Goal: Task Accomplishment & Management: Complete application form

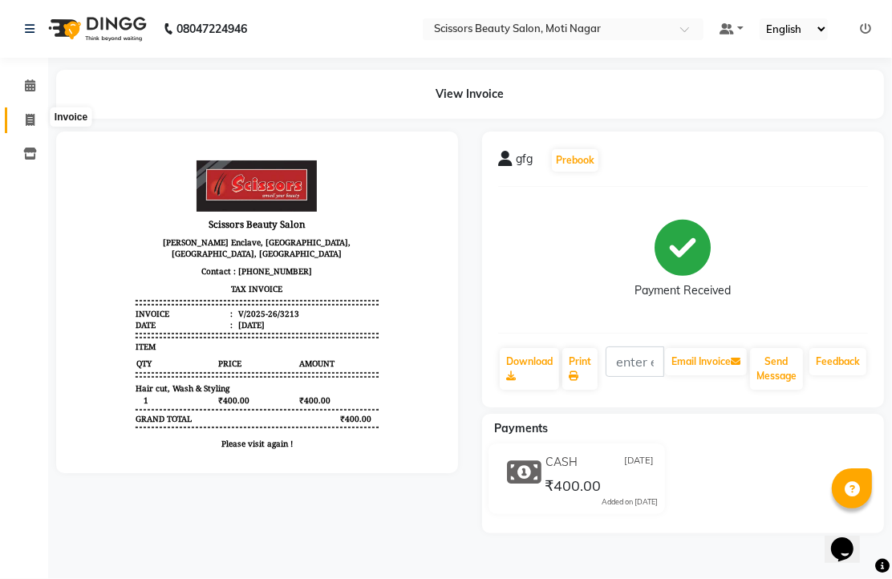
click at [27, 121] on icon at bounding box center [30, 120] width 9 height 12
select select "service"
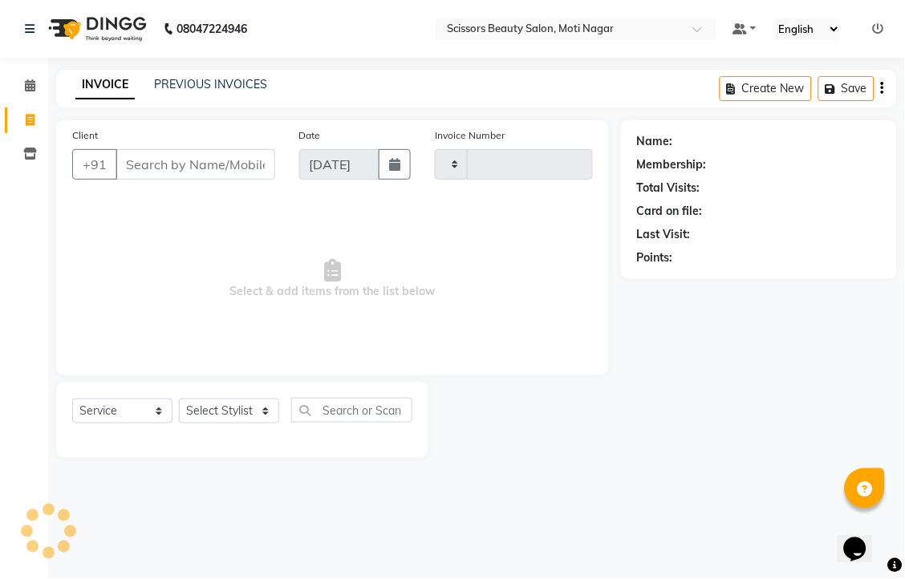
type input "3214"
select select "7057"
click at [239, 180] on input "Client" at bounding box center [196, 164] width 160 height 30
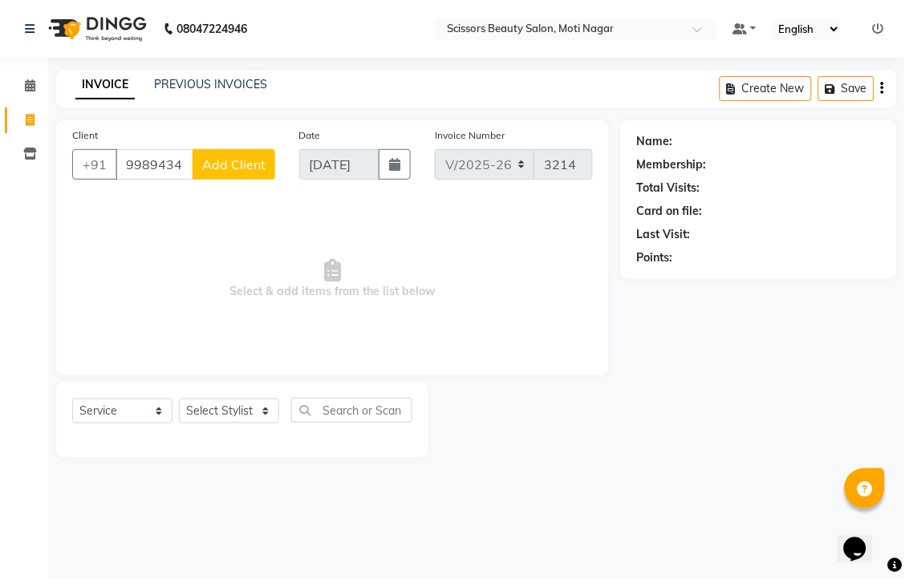
type input "9989434017"
click at [239, 172] on span "Add Client" at bounding box center [233, 164] width 63 height 16
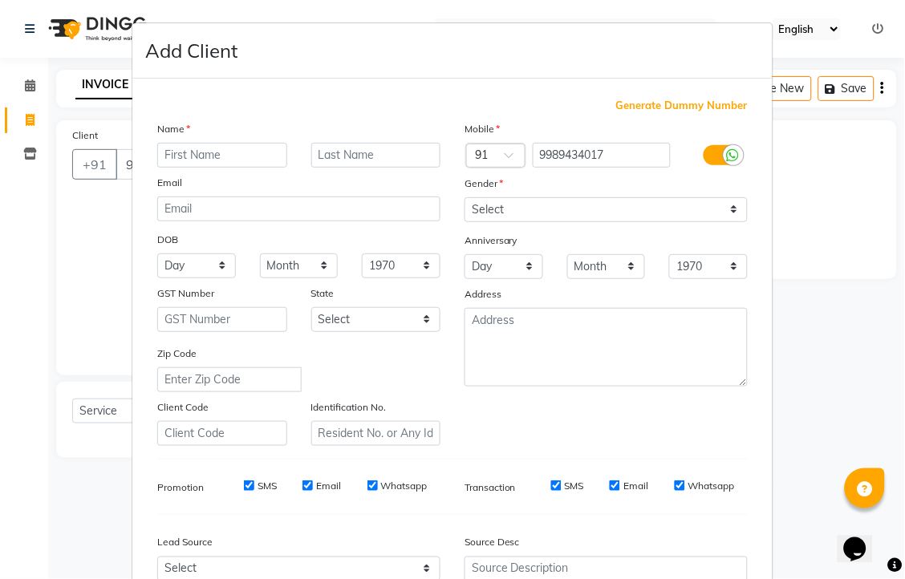
click at [239, 168] on input "text" at bounding box center [222, 155] width 130 height 25
type input "bgf"
click at [533, 222] on select "Select [DEMOGRAPHIC_DATA] [DEMOGRAPHIC_DATA] Other Prefer Not To Say" at bounding box center [605, 209] width 283 height 25
select select "[DEMOGRAPHIC_DATA]"
click at [464, 222] on select "Select [DEMOGRAPHIC_DATA] [DEMOGRAPHIC_DATA] Other Prefer Not To Say" at bounding box center [605, 209] width 283 height 25
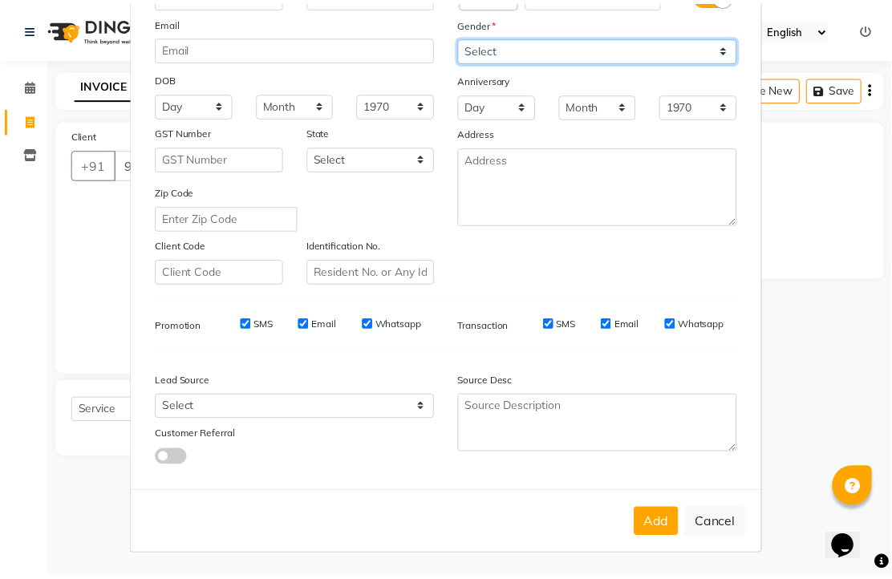
scroll to position [305, 0]
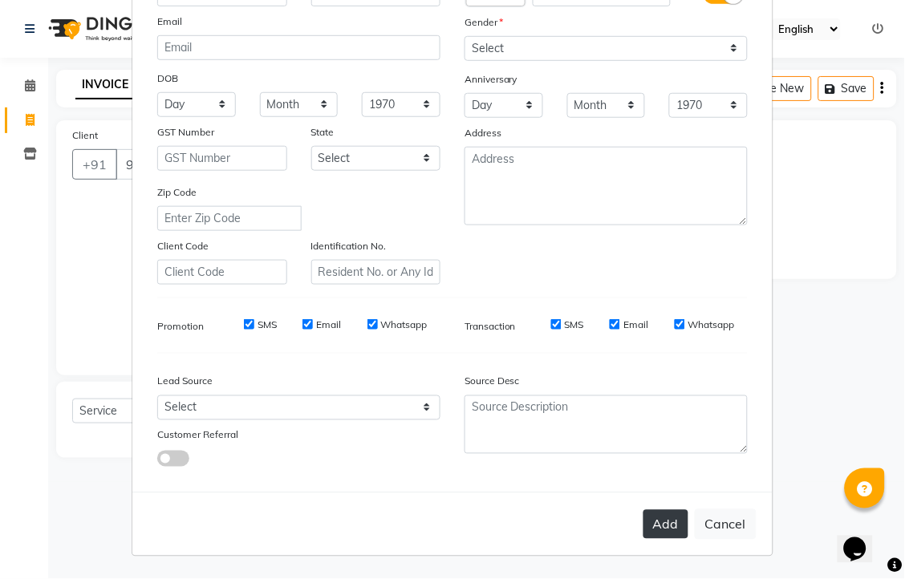
click at [647, 513] on button "Add" at bounding box center [665, 524] width 45 height 29
type input "99******17"
select select
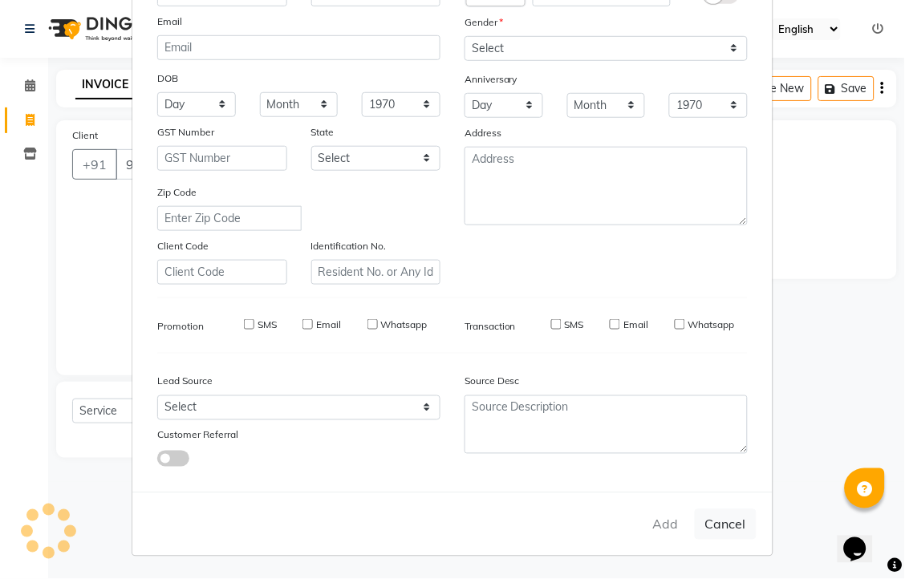
select select
checkbox input "false"
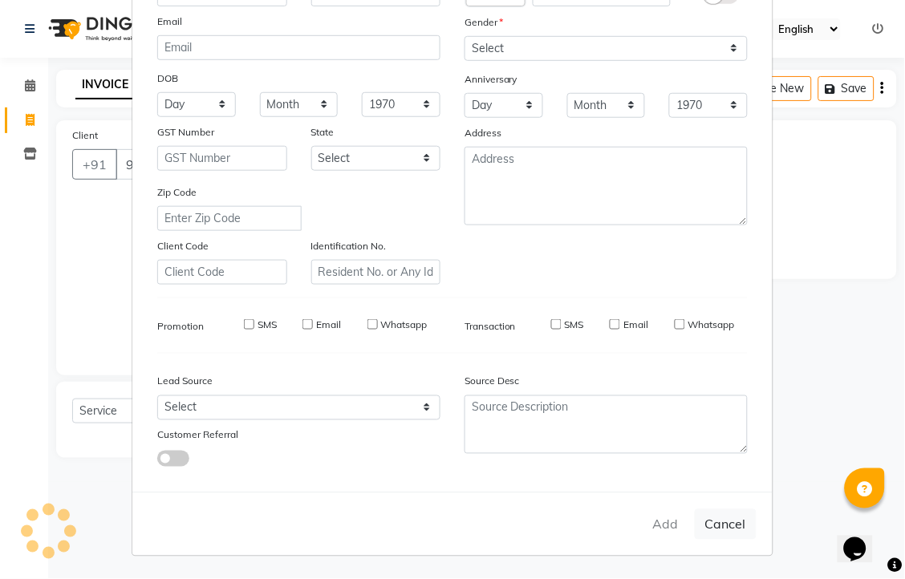
checkbox input "false"
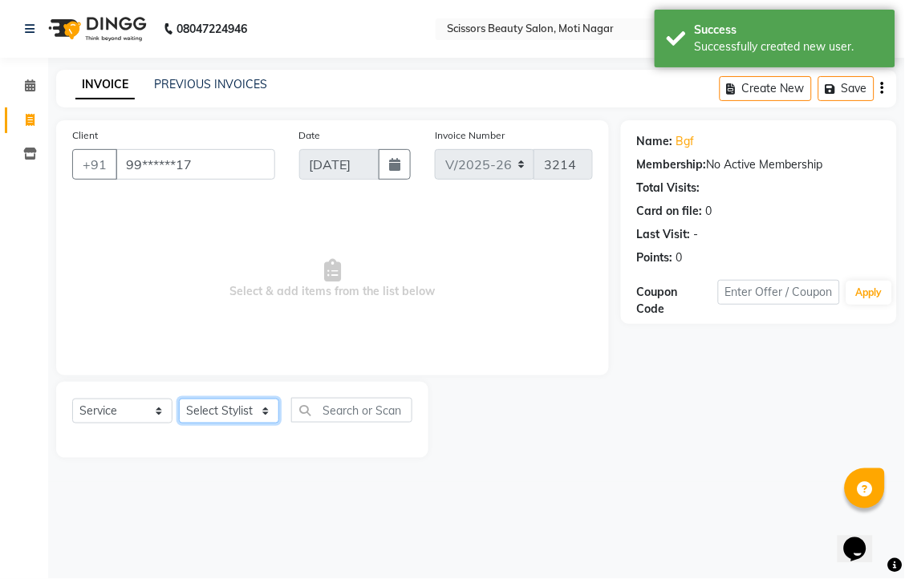
click at [228, 424] on select "Select Stylist Arman [PERSON_NAME] [PERSON_NAME] [PERSON_NAME] Sir Staff" at bounding box center [229, 411] width 100 height 25
select select "89632"
click at [184, 424] on select "Select Stylist Arman [PERSON_NAME] [PERSON_NAME] [PERSON_NAME] Sir Staff" at bounding box center [229, 411] width 100 height 25
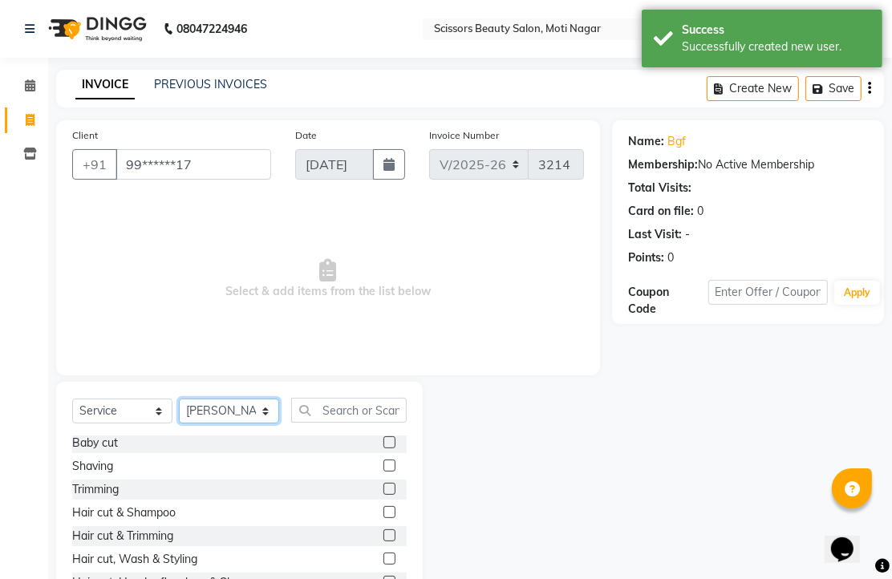
scroll to position [89, 0]
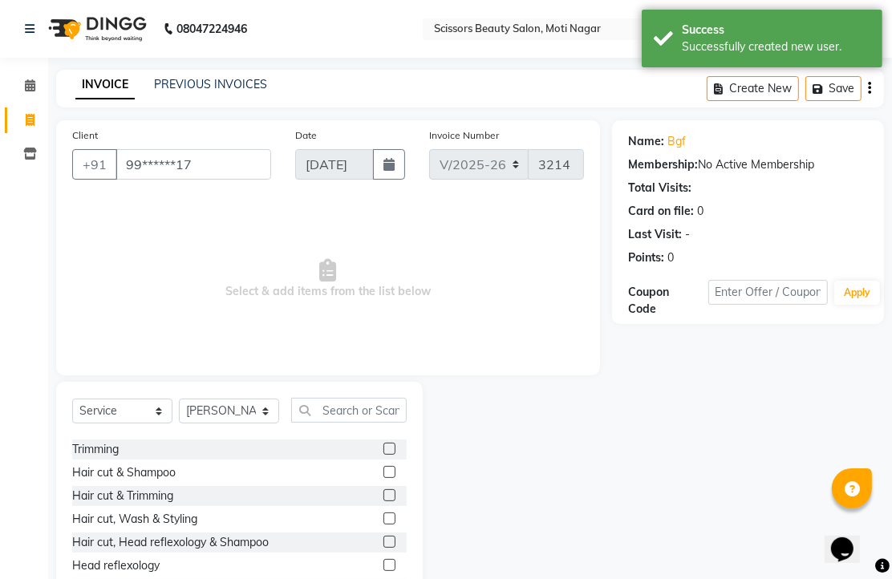
click at [383, 501] on label at bounding box center [389, 495] width 12 height 12
click at [383, 501] on input "checkbox" at bounding box center [388, 496] width 10 height 10
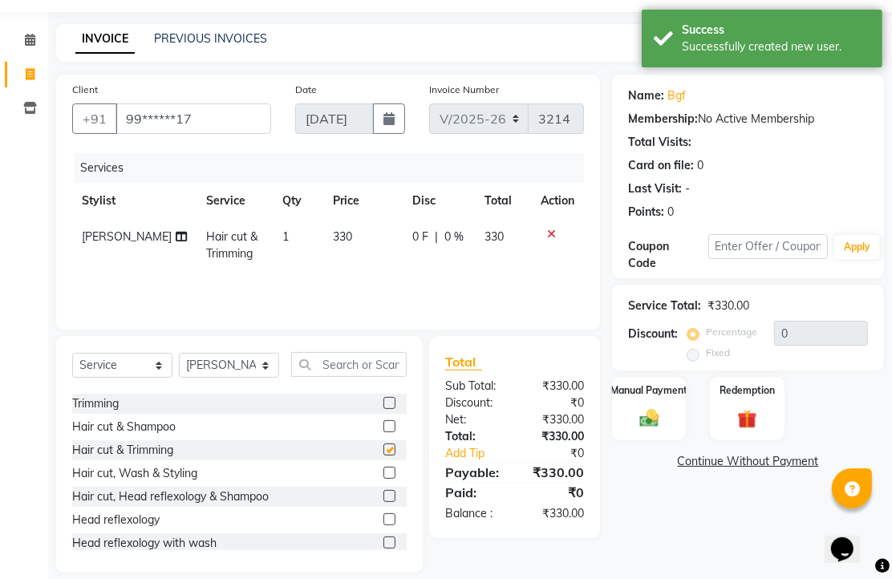
checkbox input "false"
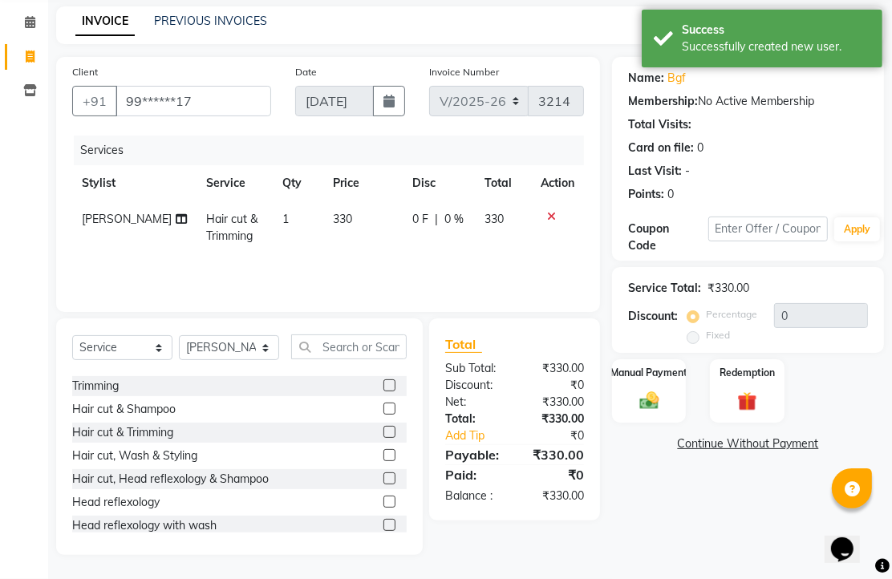
scroll to position [126, 0]
click at [646, 398] on img at bounding box center [649, 400] width 33 height 23
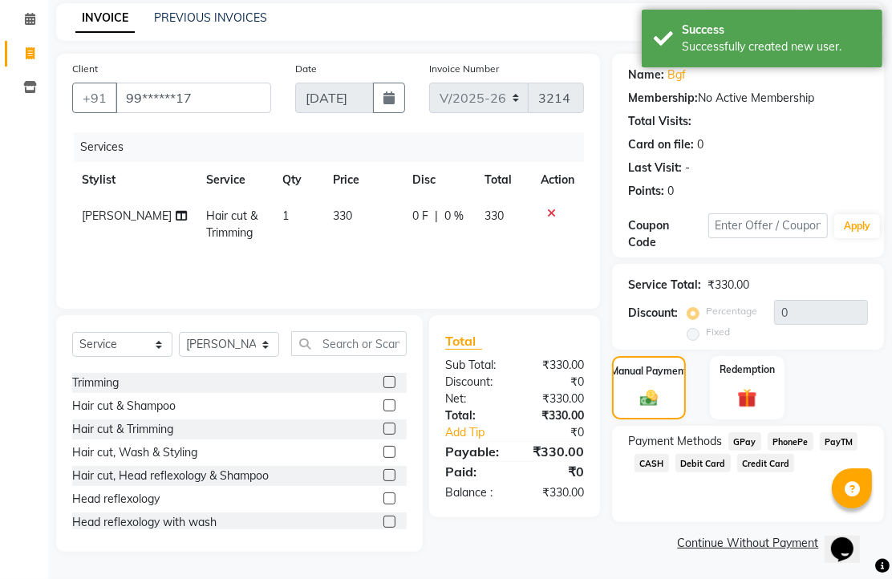
click at [780, 441] on span "PhonePe" at bounding box center [791, 441] width 46 height 18
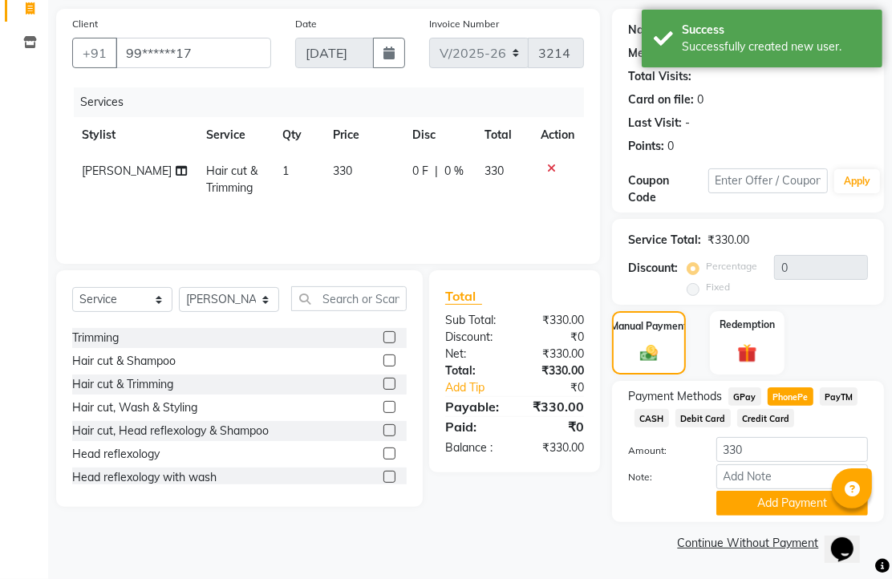
scroll to position [199, 0]
click at [776, 499] on button "Add Payment" at bounding box center [792, 503] width 152 height 25
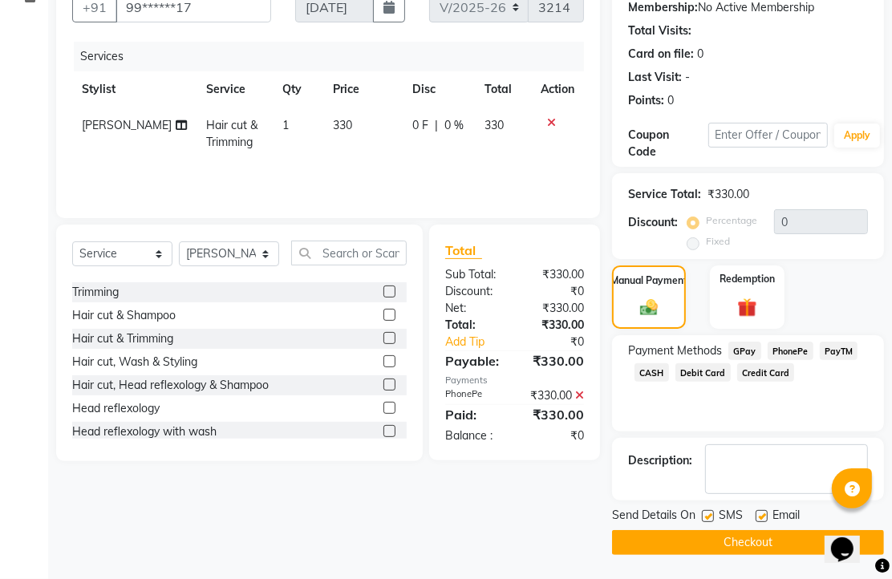
scroll to position [244, 0]
click at [768, 510] on label at bounding box center [762, 516] width 12 height 12
click at [766, 512] on input "checkbox" at bounding box center [761, 517] width 10 height 10
checkbox input "false"
click at [768, 530] on button "Checkout" at bounding box center [748, 542] width 272 height 25
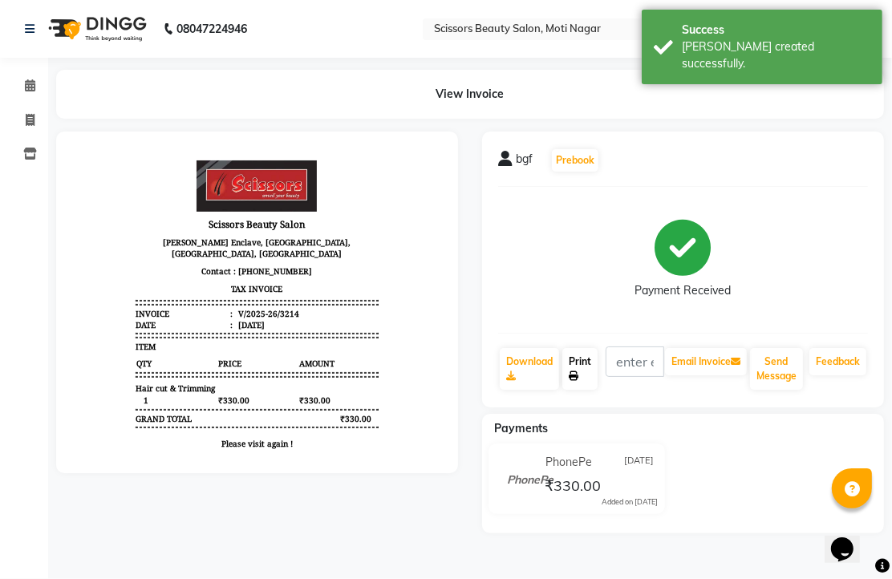
click at [590, 390] on link "Print" at bounding box center [579, 369] width 35 height 42
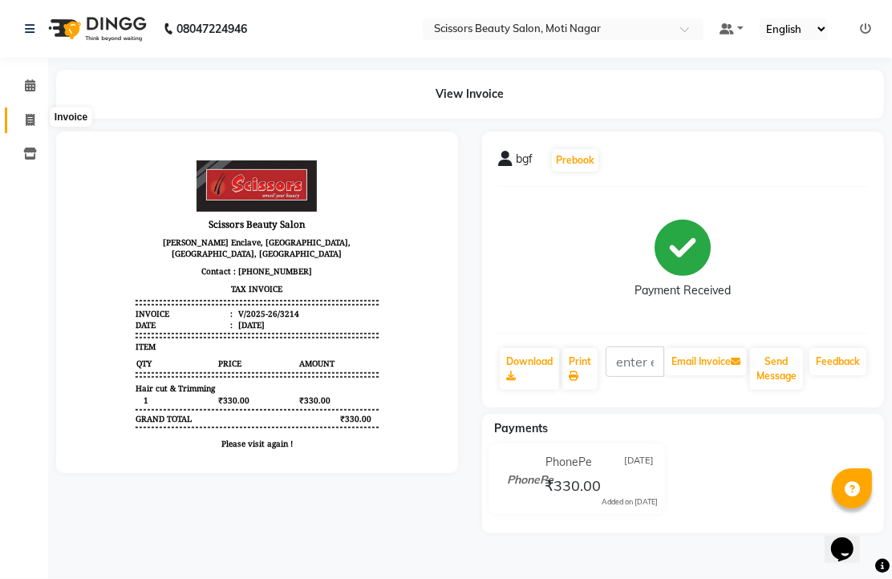
click at [27, 119] on icon at bounding box center [30, 120] width 9 height 12
select select "service"
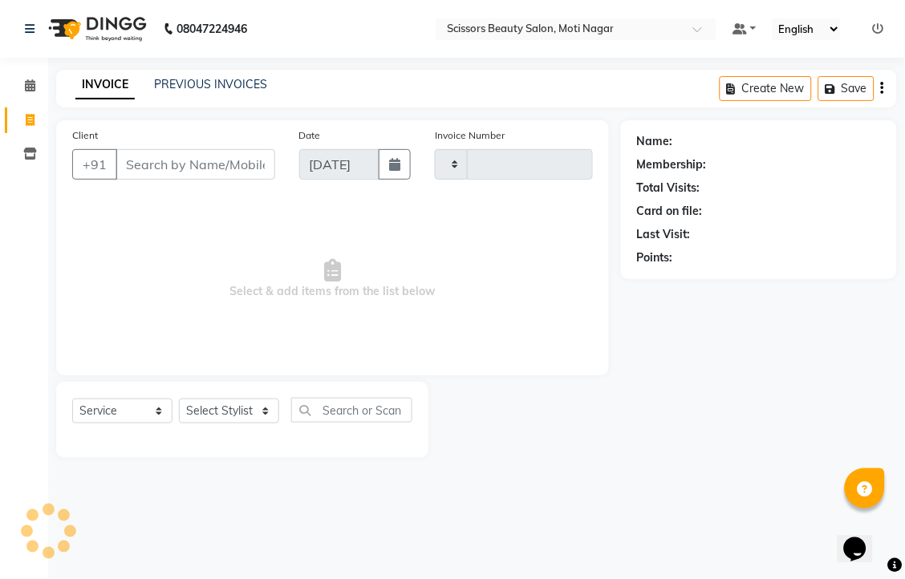
type input "3215"
select select "7057"
click at [221, 180] on input "Client" at bounding box center [196, 164] width 160 height 30
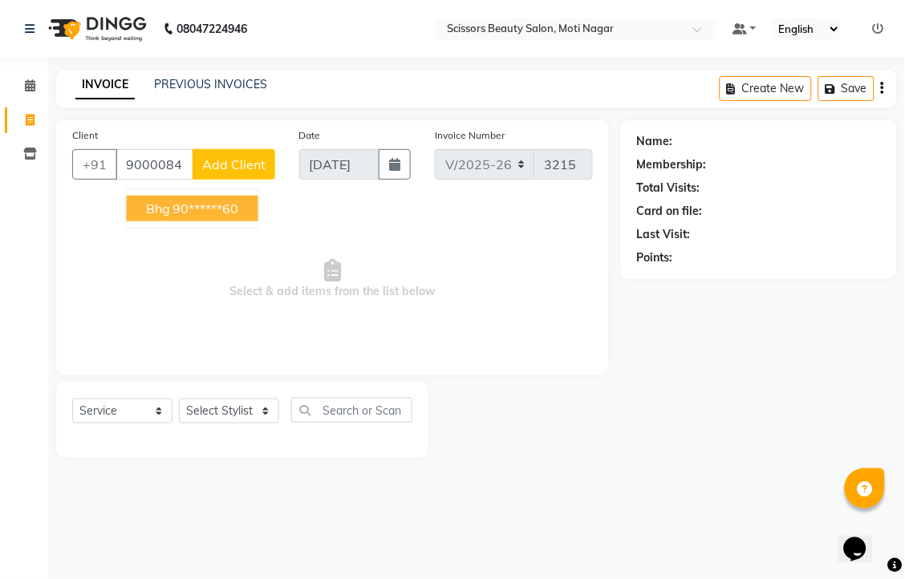
click at [258, 221] on button "bhg 90******60" at bounding box center [193, 209] width 132 height 26
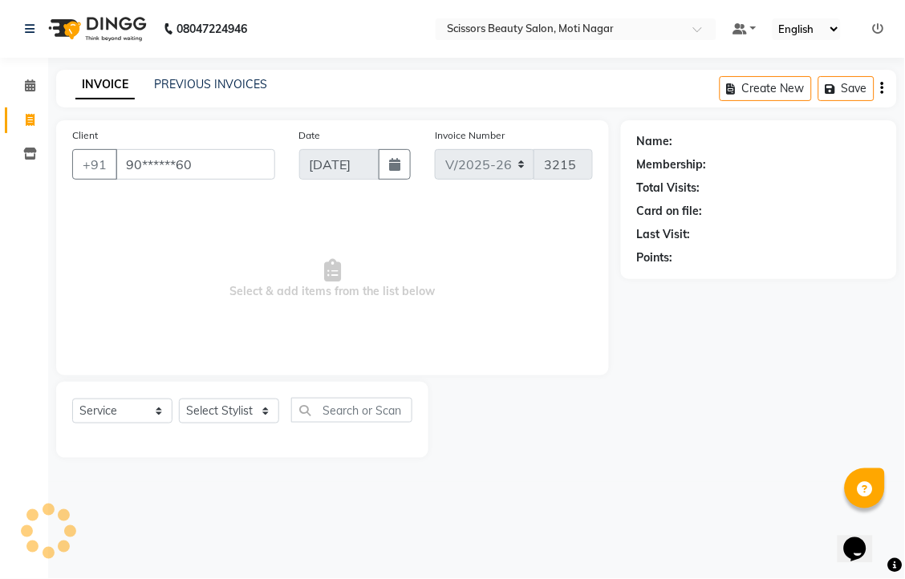
type input "90******60"
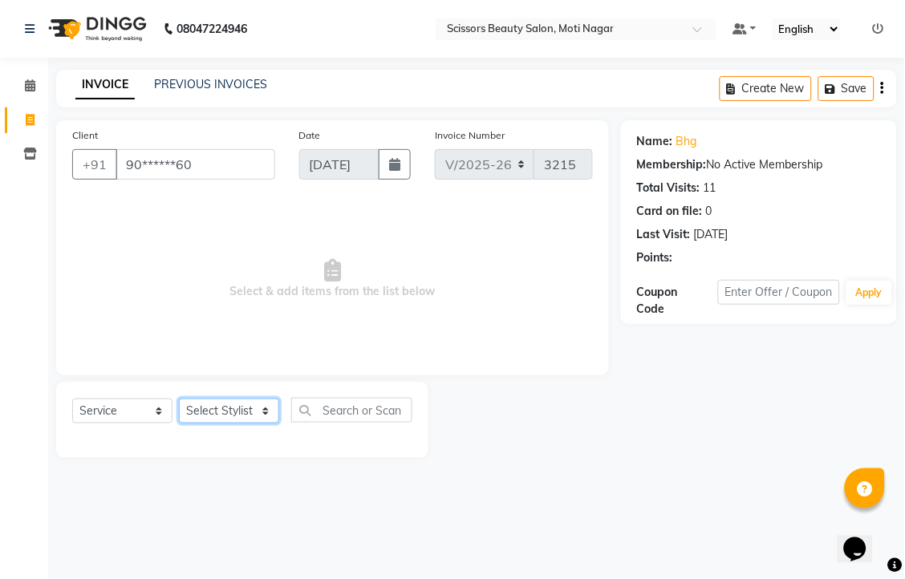
click at [225, 424] on select "Select Stylist Arman [PERSON_NAME] [PERSON_NAME] [PERSON_NAME] Sir Staff" at bounding box center [229, 411] width 100 height 25
select select "58456"
click at [184, 424] on select "Select Stylist Arman [PERSON_NAME] [PERSON_NAME] [PERSON_NAME] Sir Staff" at bounding box center [229, 411] width 100 height 25
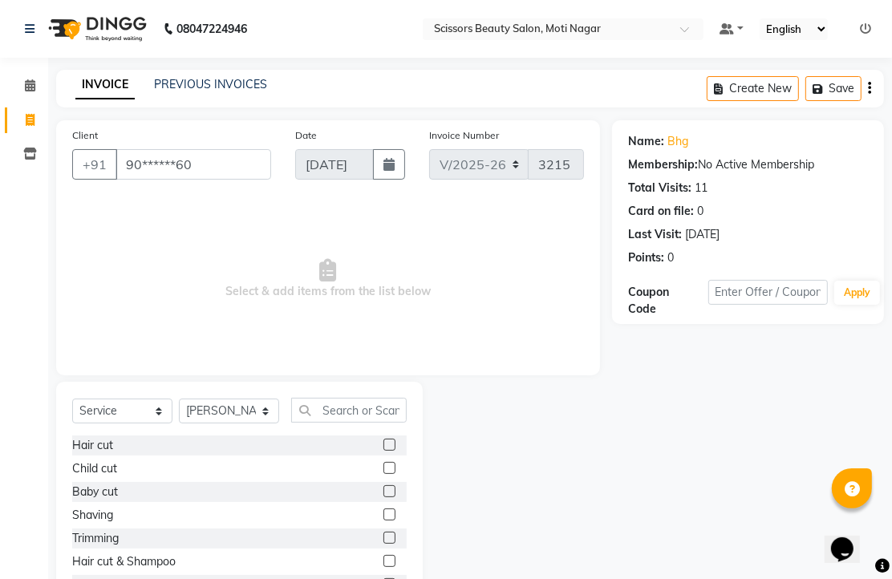
click at [383, 474] on label at bounding box center [389, 468] width 12 height 12
click at [383, 474] on input "checkbox" at bounding box center [388, 469] width 10 height 10
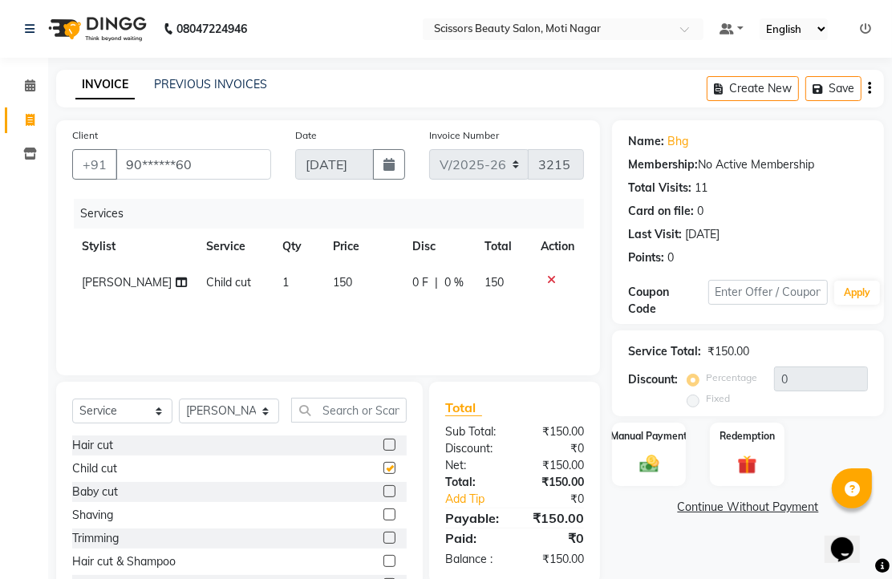
checkbox input "false"
click at [651, 476] on img at bounding box center [649, 463] width 33 height 23
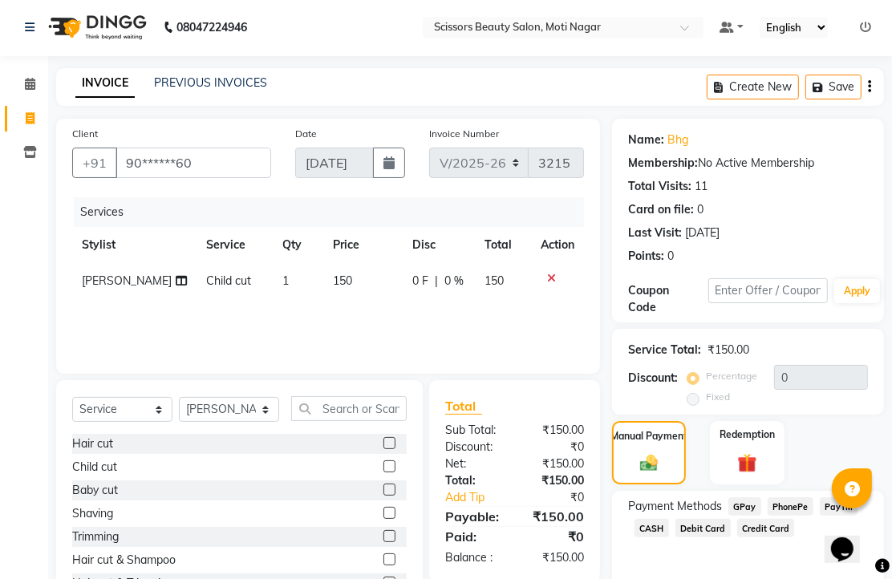
scroll to position [89, 0]
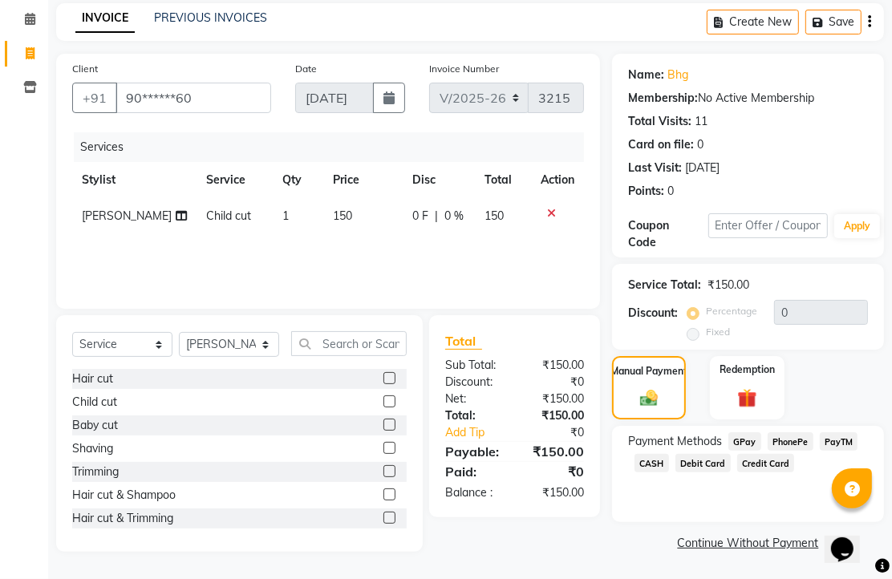
click at [786, 451] on span "PhonePe" at bounding box center [791, 441] width 46 height 18
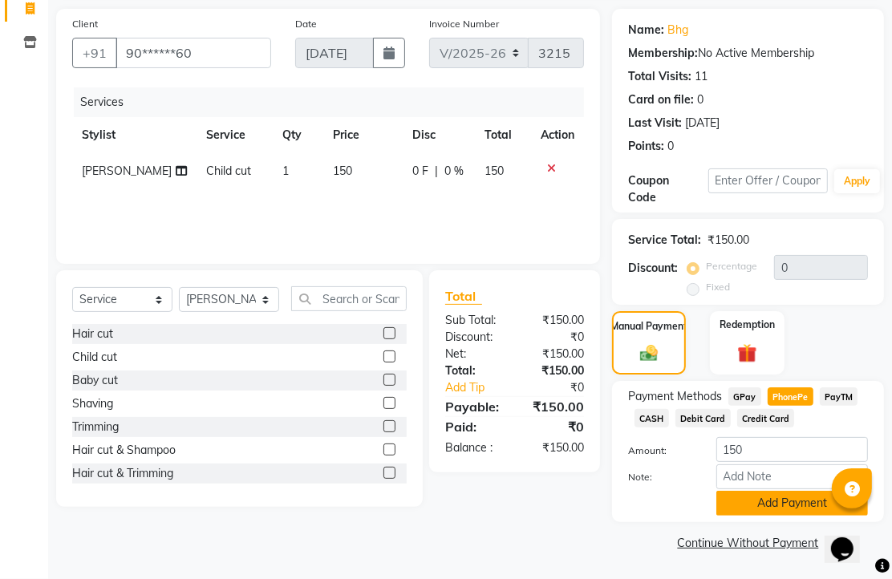
click at [791, 491] on button "Add Payment" at bounding box center [792, 503] width 152 height 25
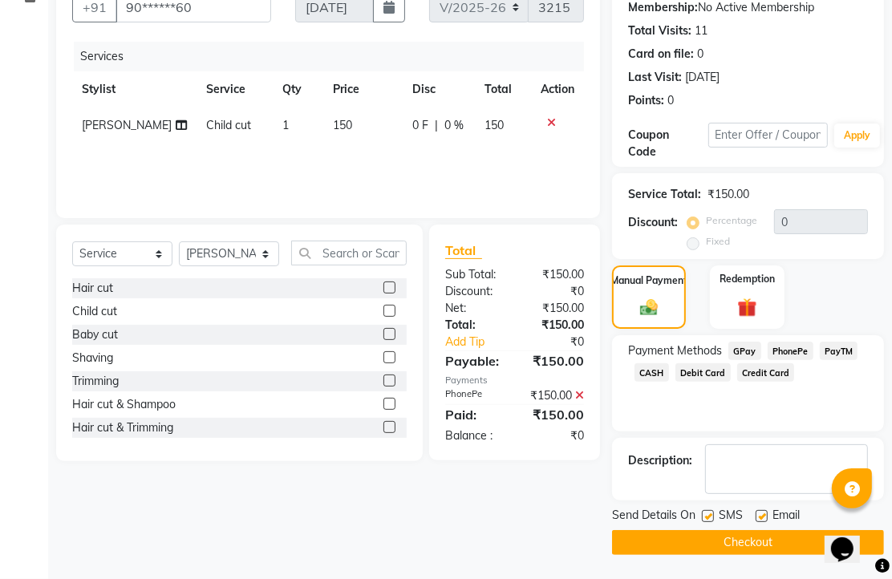
scroll to position [244, 0]
click at [768, 510] on label at bounding box center [762, 516] width 12 height 12
click at [766, 512] on input "checkbox" at bounding box center [761, 517] width 10 height 10
checkbox input "false"
click at [757, 533] on button "Checkout" at bounding box center [748, 542] width 272 height 25
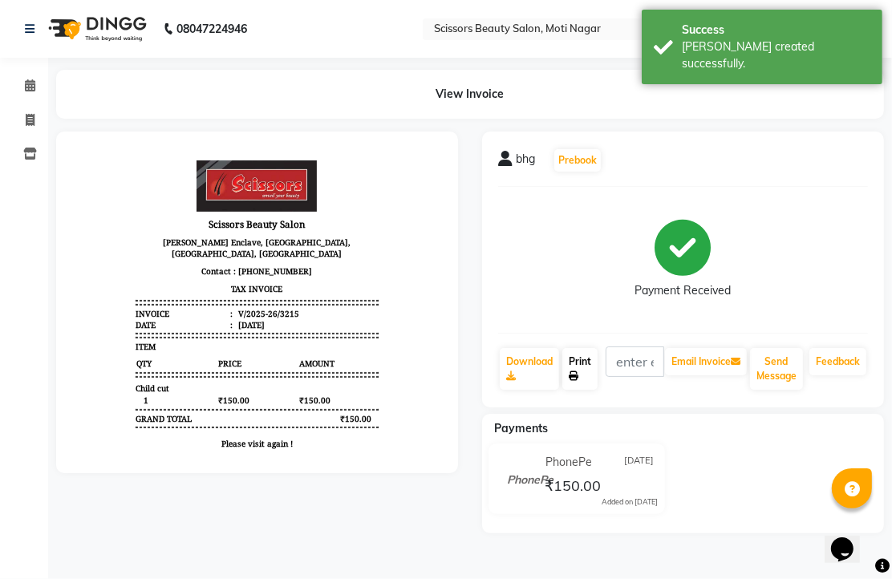
click at [587, 390] on link "Print" at bounding box center [579, 369] width 35 height 42
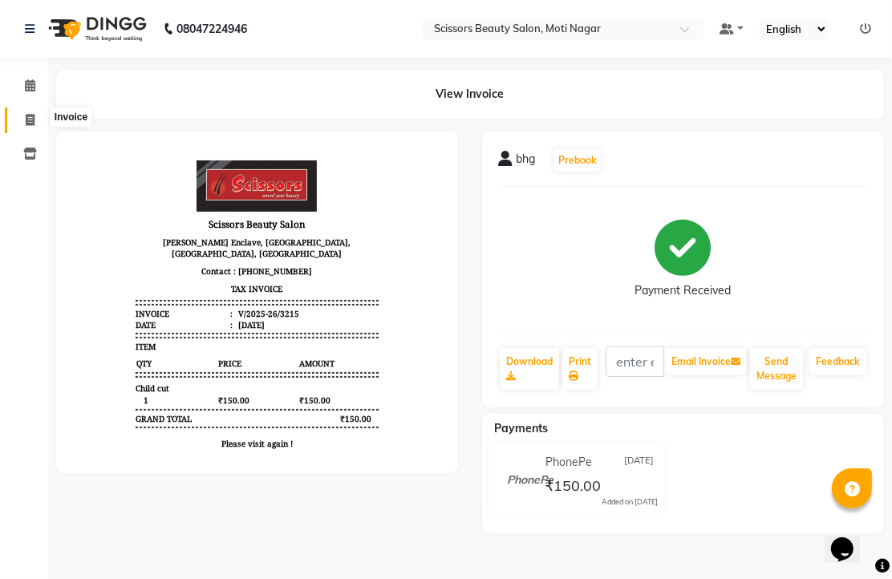
click at [18, 115] on span at bounding box center [30, 120] width 28 height 18
select select "service"
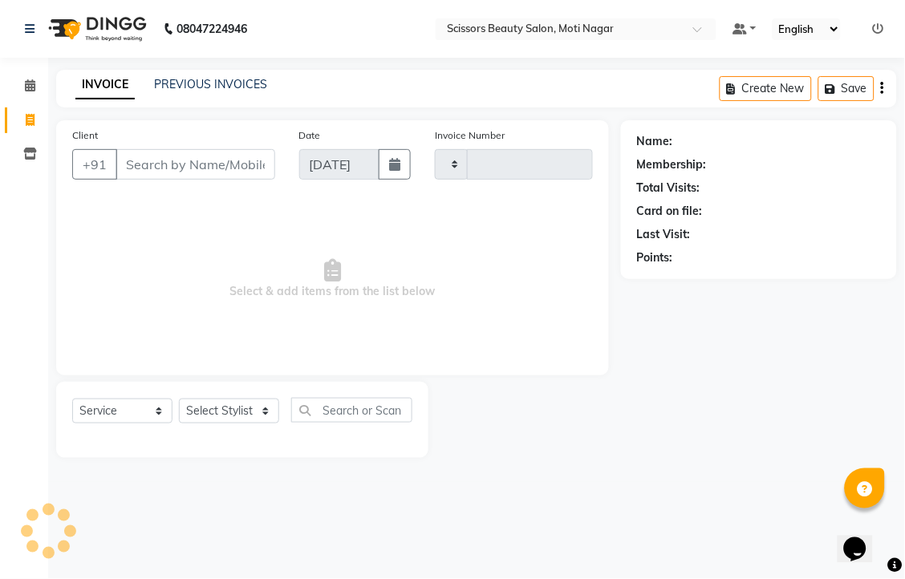
click at [210, 180] on input "Client" at bounding box center [196, 164] width 160 height 30
type input "3216"
select select "7057"
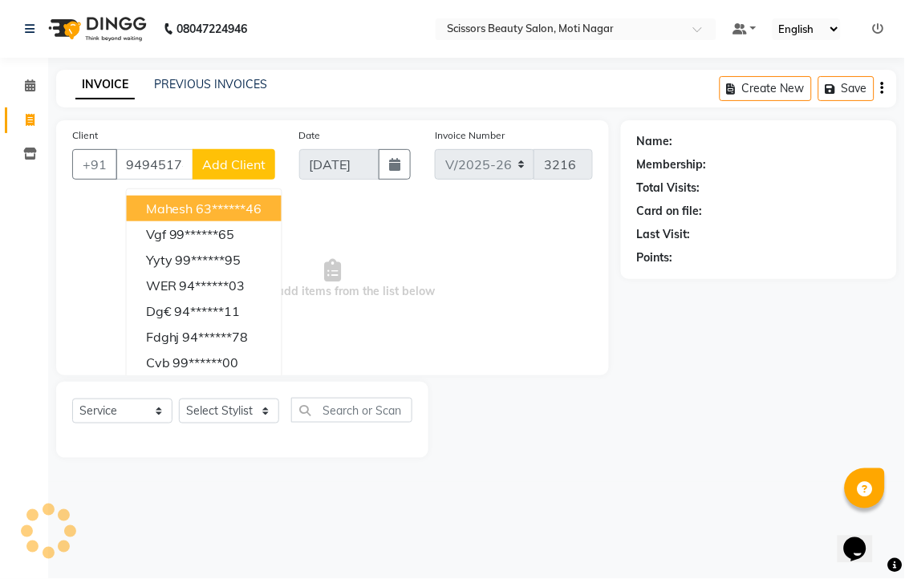
type input "9494517478"
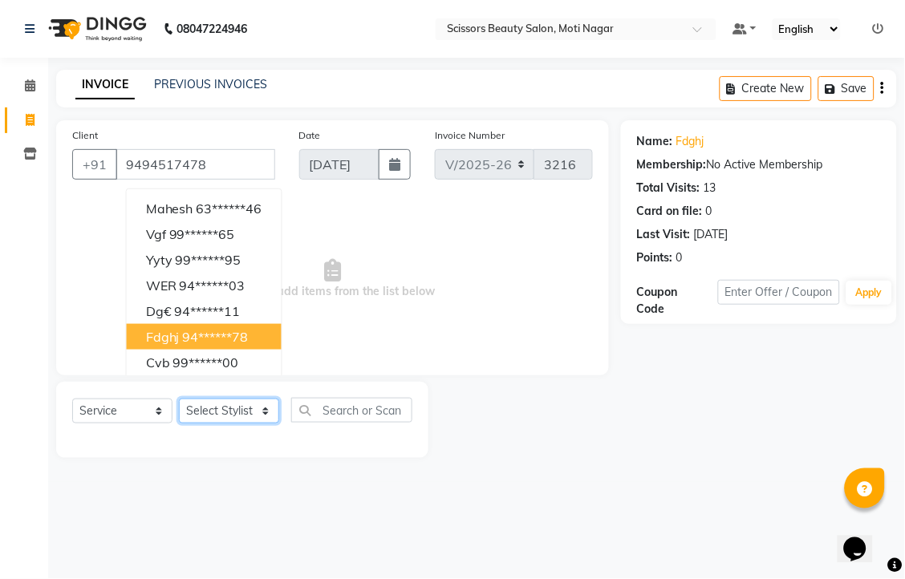
click at [209, 424] on select "Select Stylist Arman [PERSON_NAME] [PERSON_NAME] [PERSON_NAME] Sir Staff" at bounding box center [229, 411] width 100 height 25
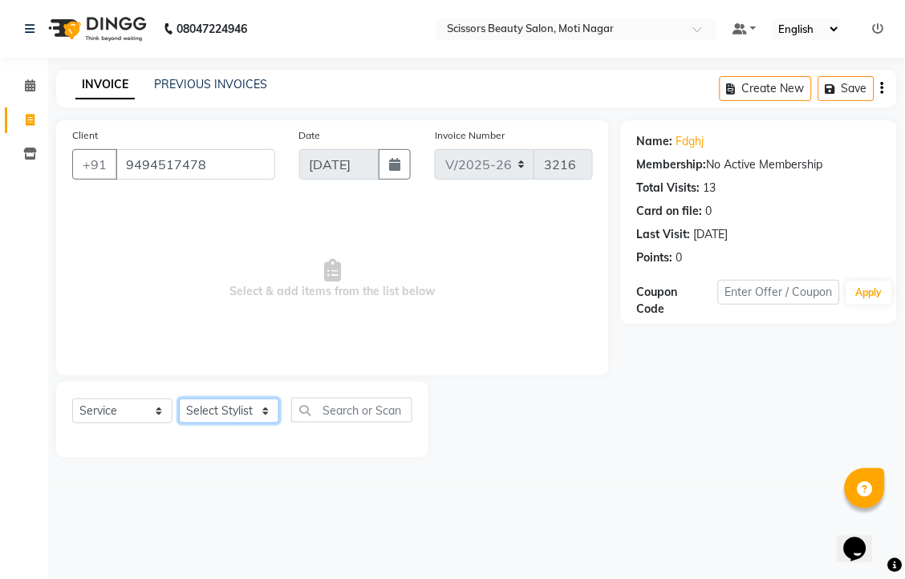
select select "58456"
click at [184, 424] on select "Select Stylist Arman [PERSON_NAME] [PERSON_NAME] [PERSON_NAME] Sir Staff" at bounding box center [229, 411] width 100 height 25
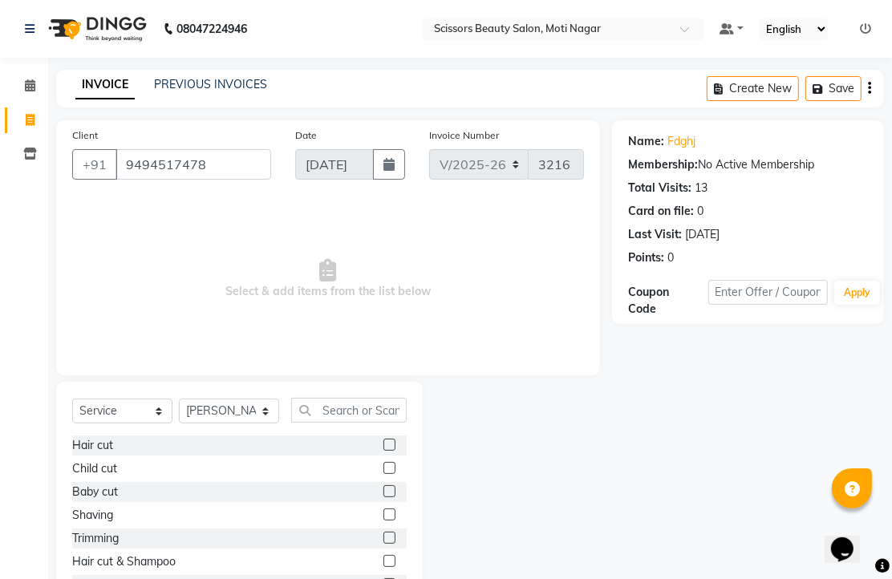
click at [383, 474] on label at bounding box center [389, 468] width 12 height 12
click at [383, 474] on input "checkbox" at bounding box center [388, 469] width 10 height 10
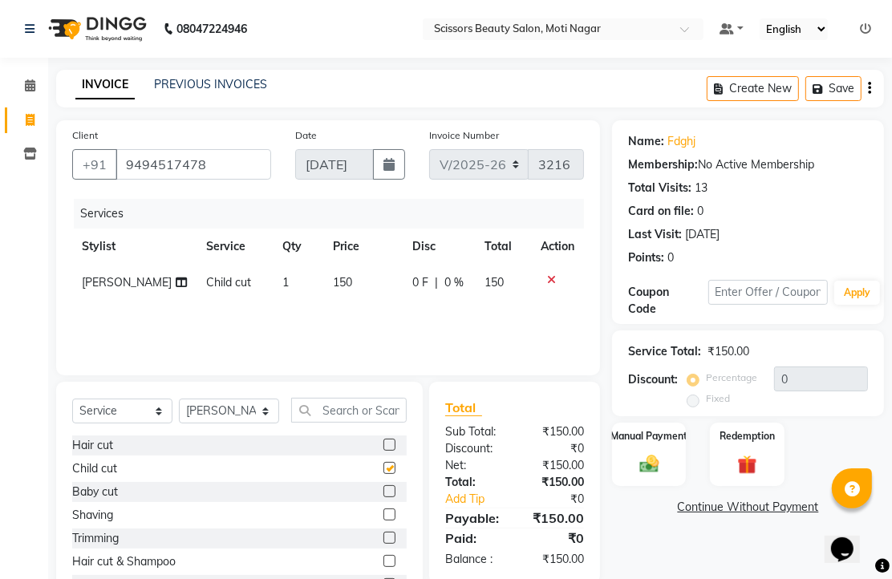
checkbox input "false"
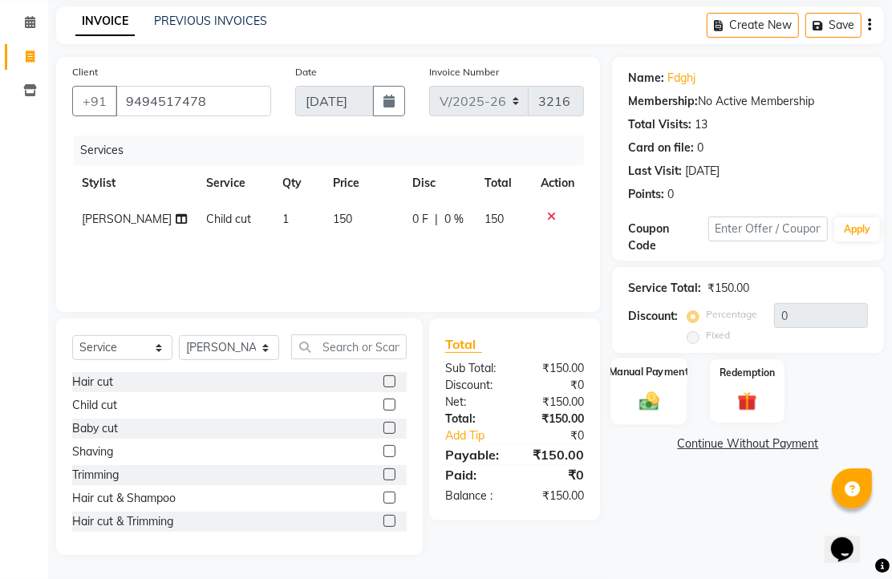
click at [650, 403] on img at bounding box center [649, 400] width 33 height 23
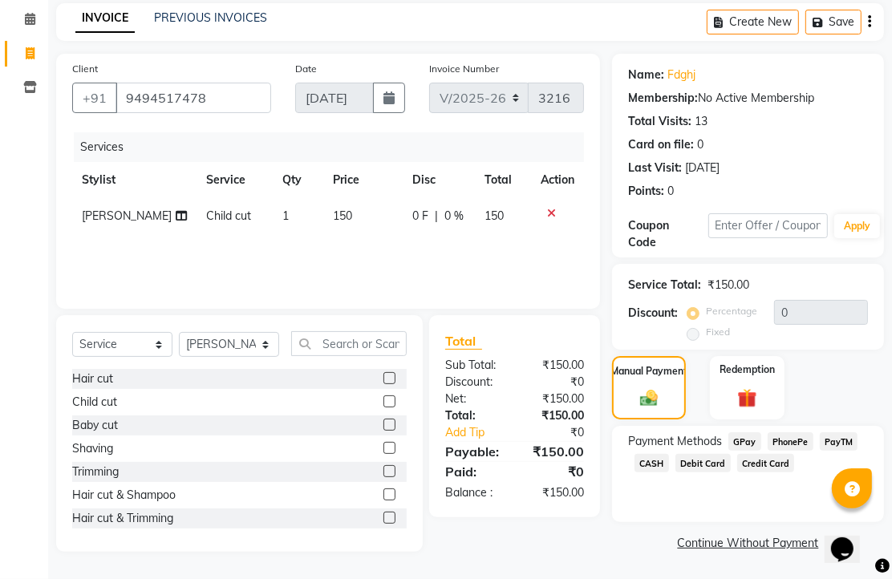
click at [803, 442] on span "PhonePe" at bounding box center [791, 441] width 46 height 18
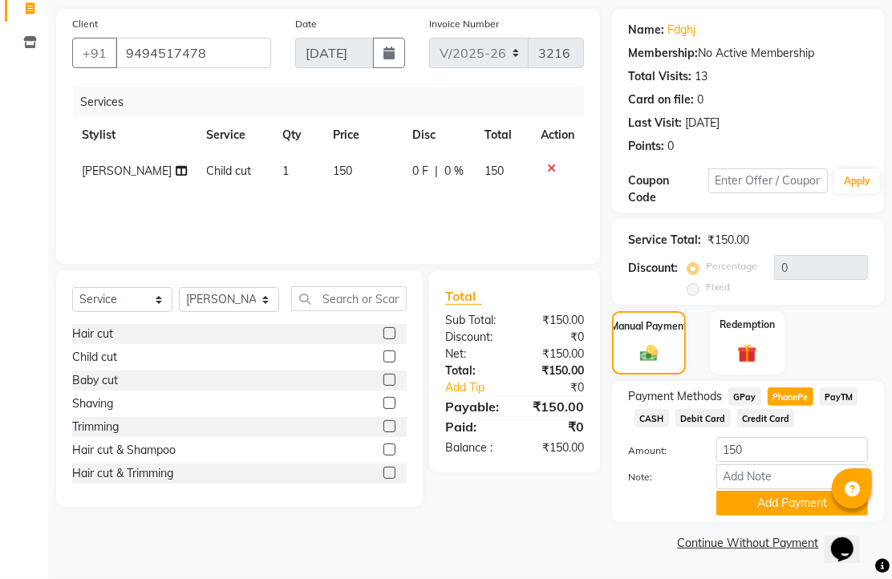
scroll to position [199, 0]
click at [760, 491] on button "Add Payment" at bounding box center [792, 503] width 152 height 25
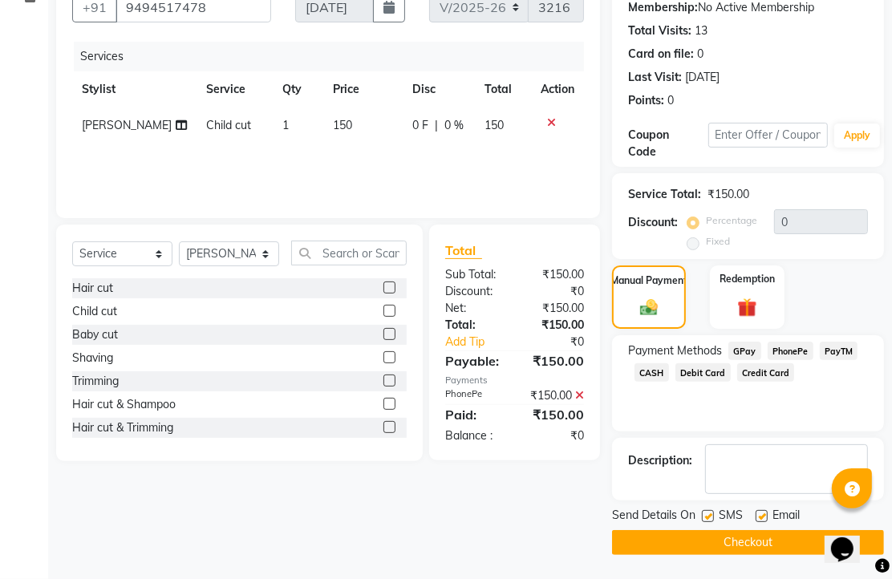
scroll to position [244, 0]
click at [768, 512] on label at bounding box center [762, 516] width 12 height 12
click at [766, 512] on input "checkbox" at bounding box center [761, 517] width 10 height 10
checkbox input "false"
click at [757, 533] on button "Checkout" at bounding box center [748, 542] width 272 height 25
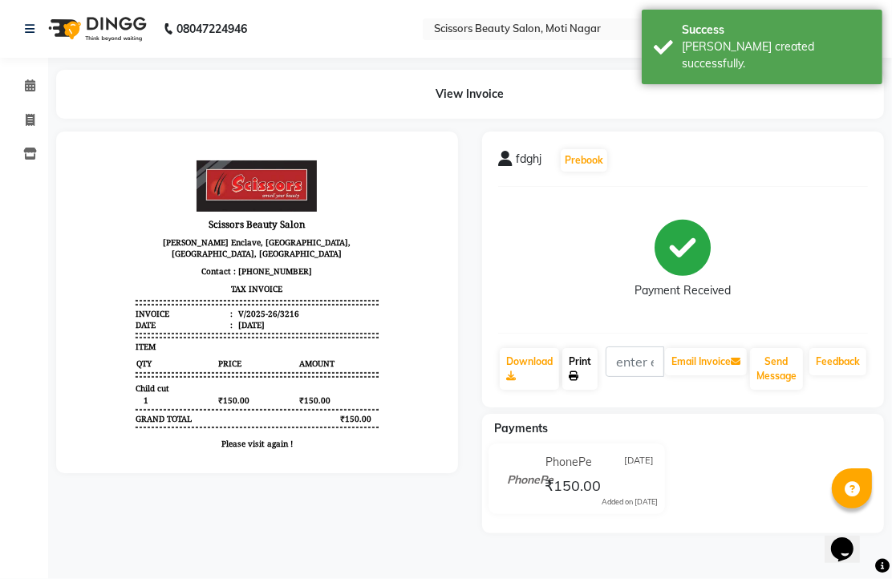
click at [592, 390] on link "Print" at bounding box center [579, 369] width 35 height 42
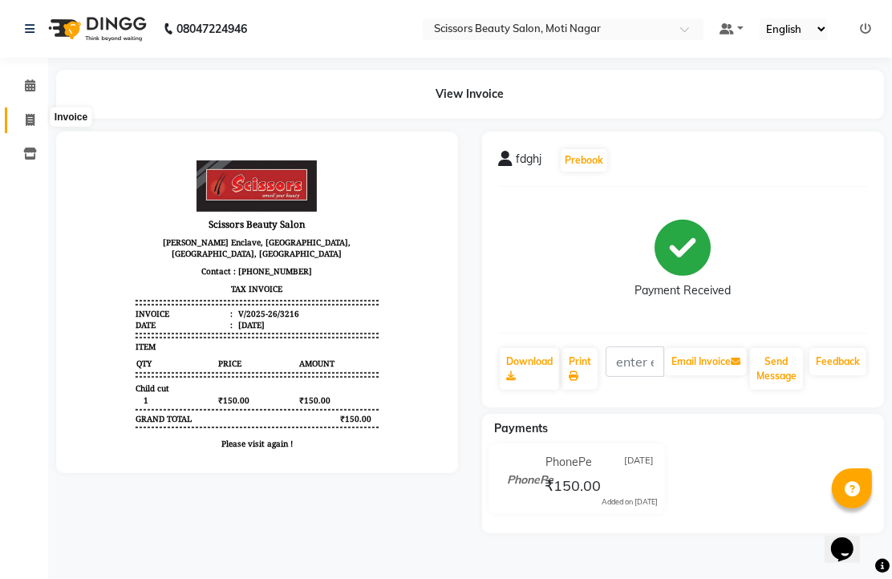
click at [33, 124] on icon at bounding box center [30, 120] width 9 height 12
select select "service"
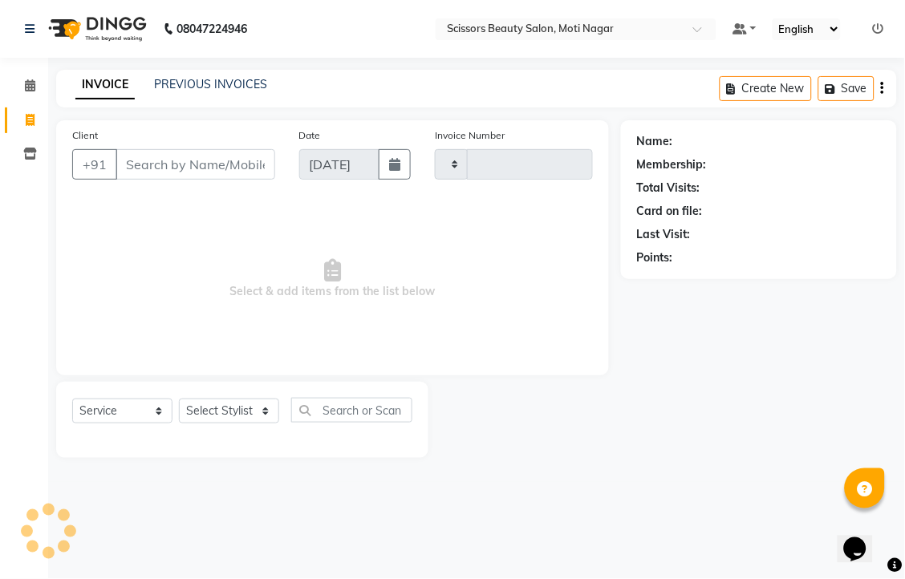
type input "3217"
select select "7057"
click at [242, 180] on input "Client" at bounding box center [196, 164] width 160 height 30
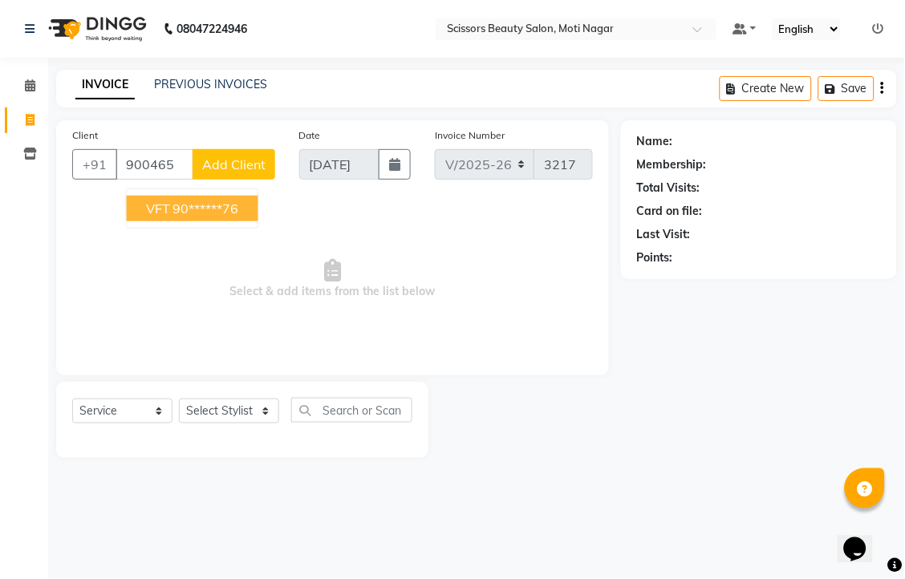
click at [239, 217] on ngb-highlight "90******76" at bounding box center [206, 209] width 66 height 16
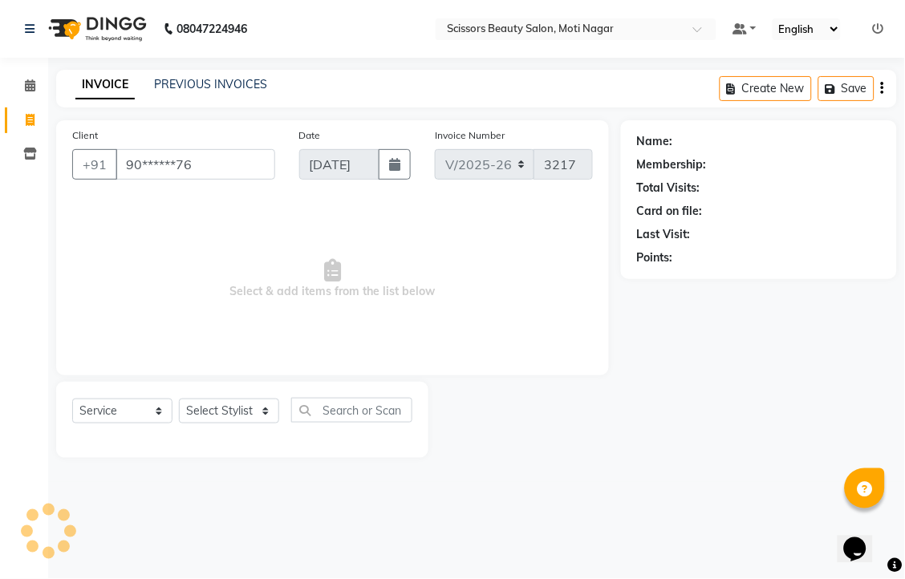
type input "90******76"
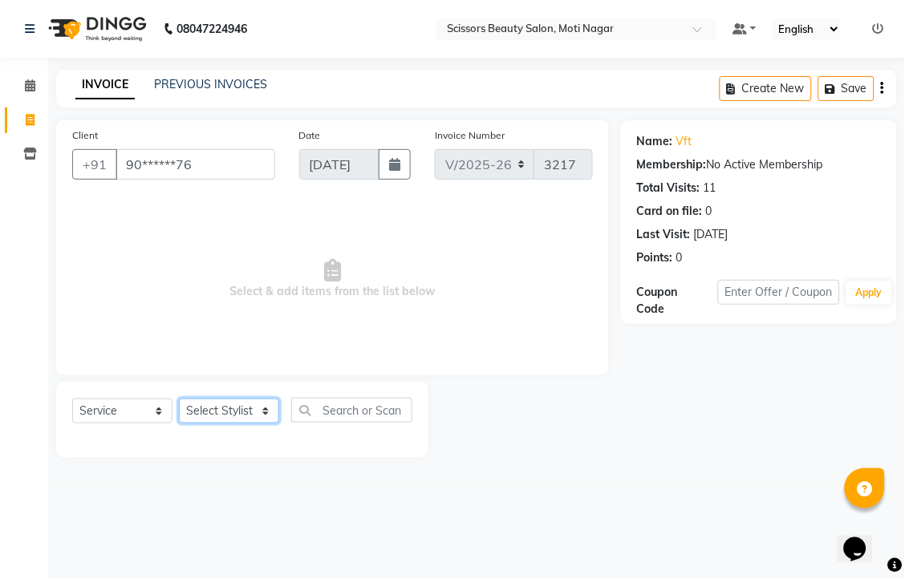
click at [201, 424] on select "Select Stylist Arman [PERSON_NAME] [PERSON_NAME] [PERSON_NAME] Sir Staff" at bounding box center [229, 411] width 100 height 25
select select "89632"
click at [184, 424] on select "Select Stylist Arman [PERSON_NAME] [PERSON_NAME] [PERSON_NAME] Sir Staff" at bounding box center [229, 411] width 100 height 25
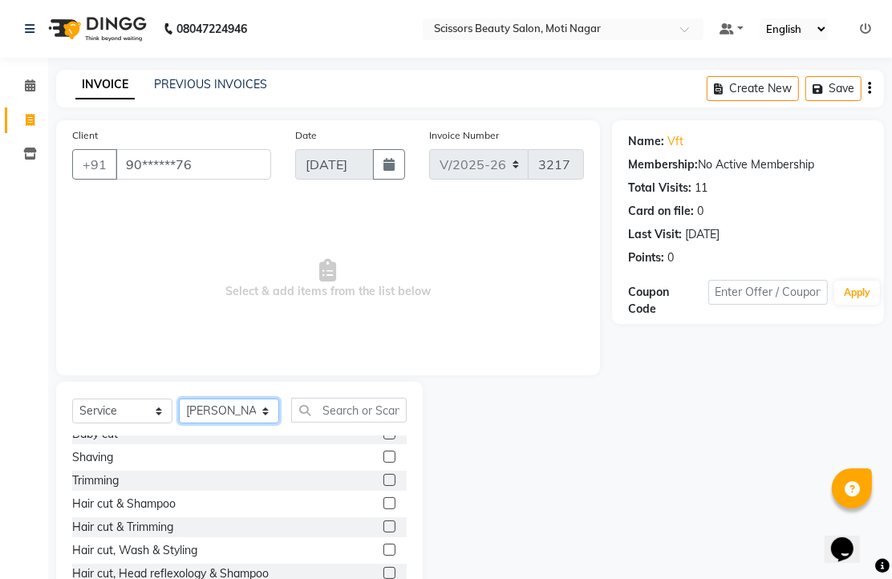
scroll to position [89, 0]
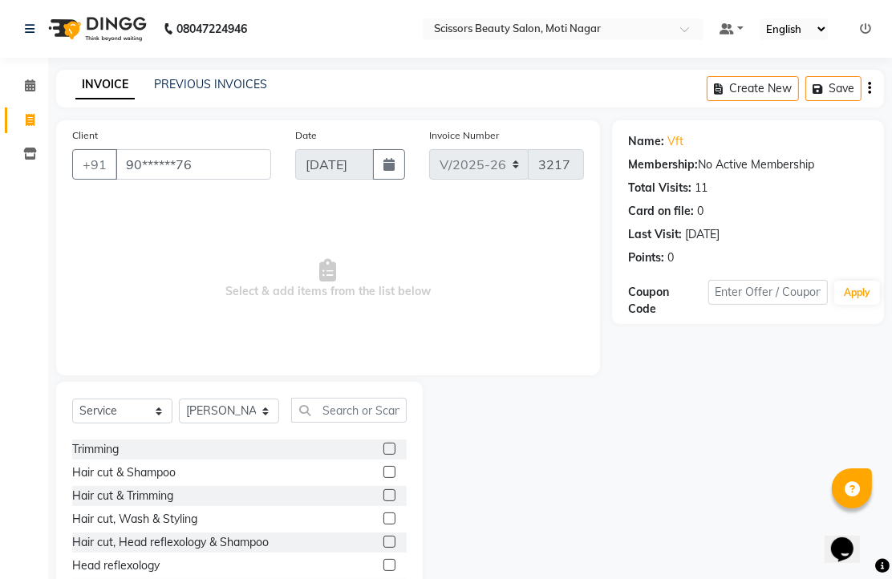
click at [383, 501] on label at bounding box center [389, 495] width 12 height 12
click at [383, 501] on input "checkbox" at bounding box center [388, 496] width 10 height 10
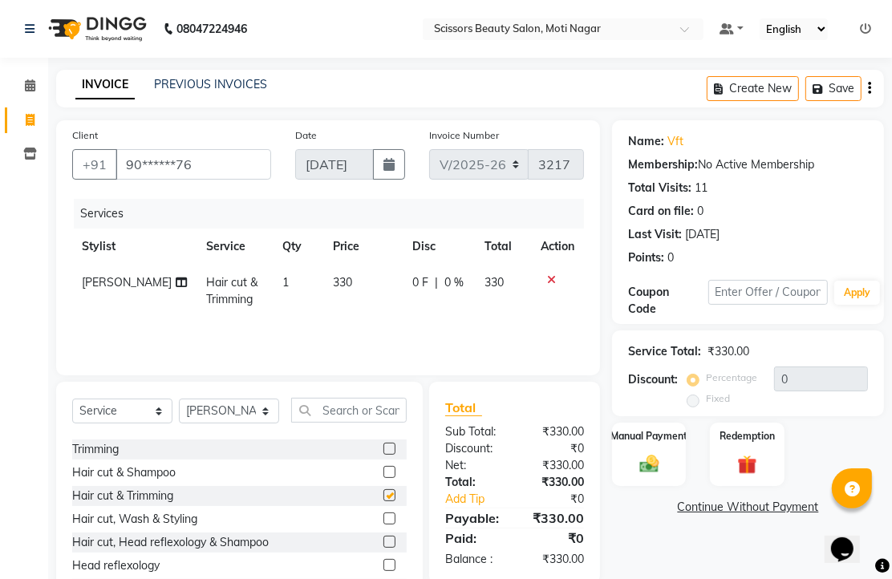
checkbox input "false"
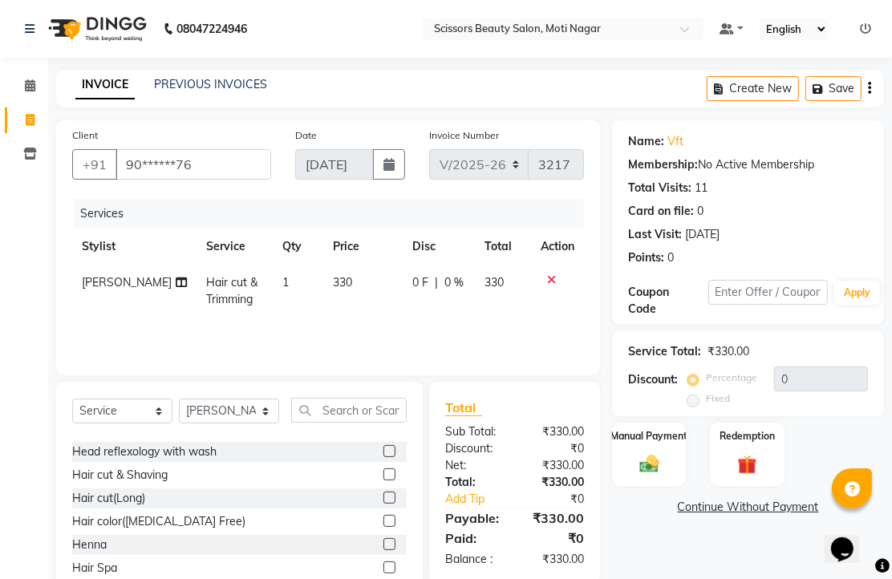
scroll to position [267, 0]
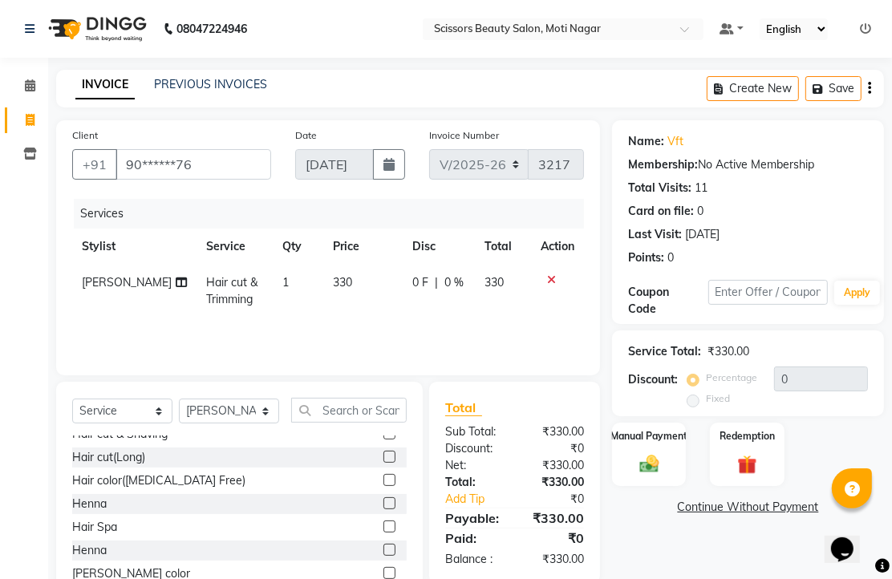
click at [383, 486] on label at bounding box center [389, 480] width 12 height 12
click at [383, 486] on input "checkbox" at bounding box center [388, 481] width 10 height 10
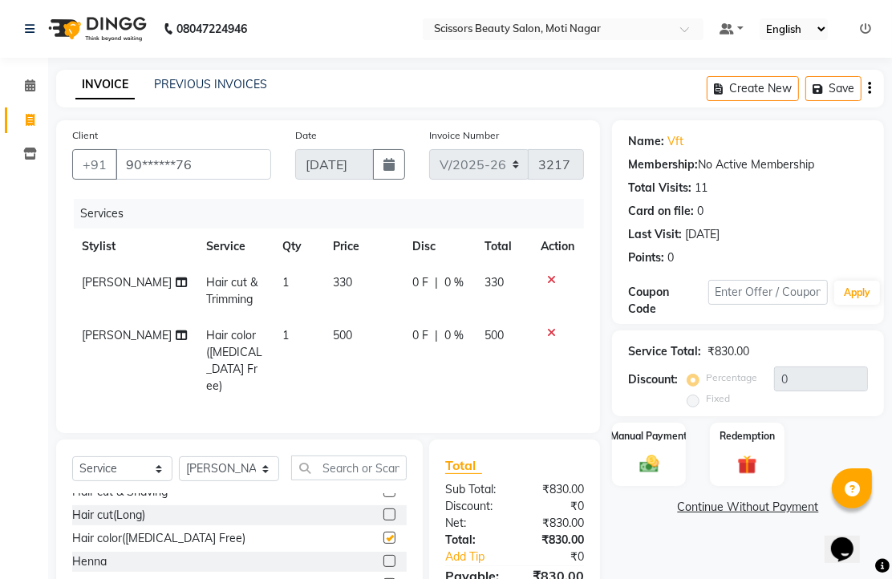
checkbox input "false"
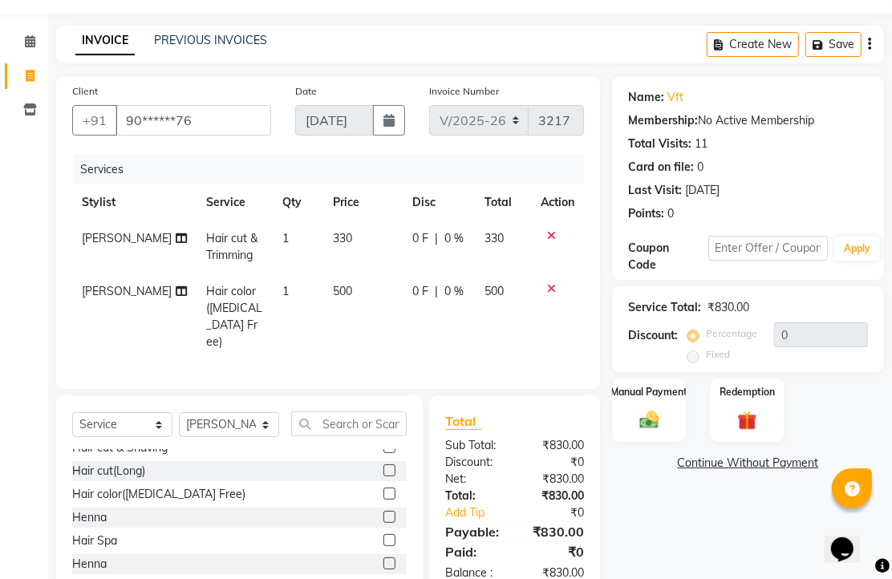
scroll to position [89, 0]
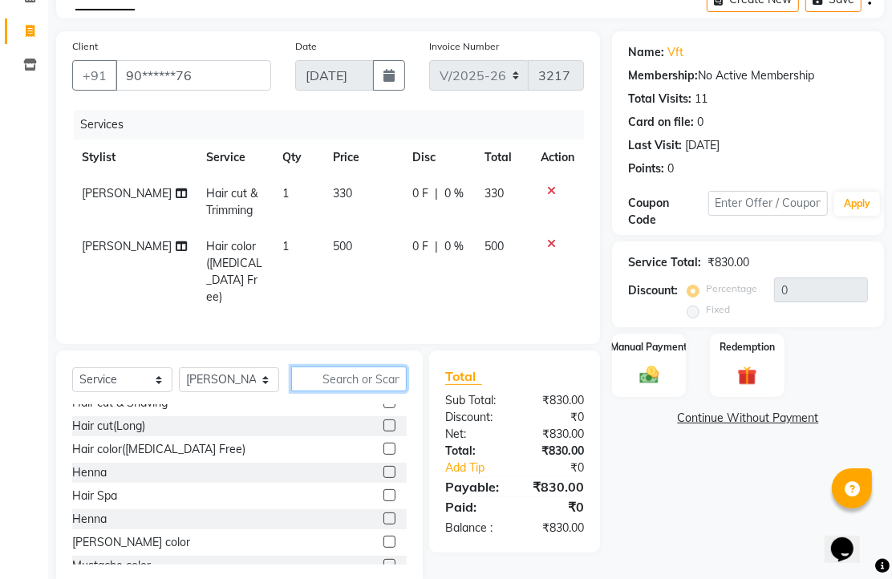
click at [365, 391] on input "text" at bounding box center [349, 379] width 116 height 25
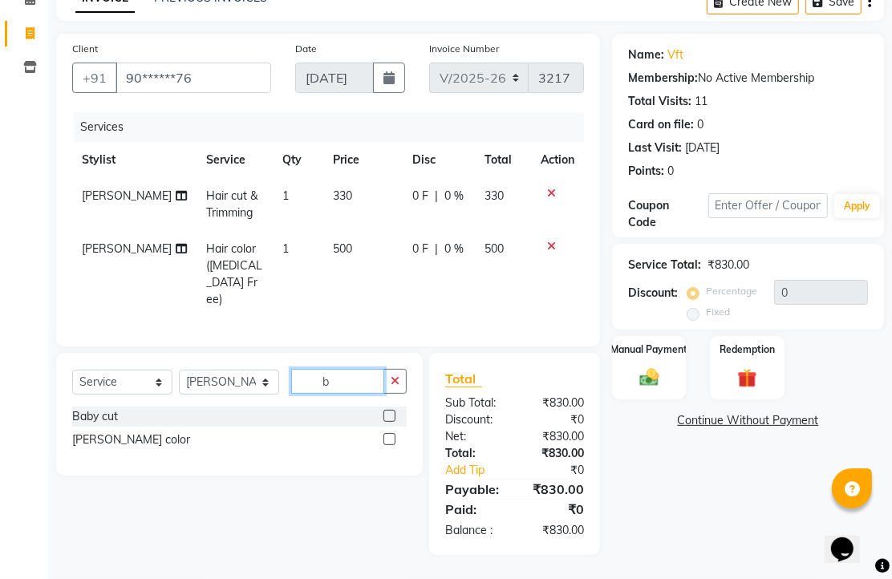
scroll to position [0, 0]
type input "b"
click at [383, 445] on label at bounding box center [389, 439] width 12 height 12
click at [383, 445] on input "checkbox" at bounding box center [388, 440] width 10 height 10
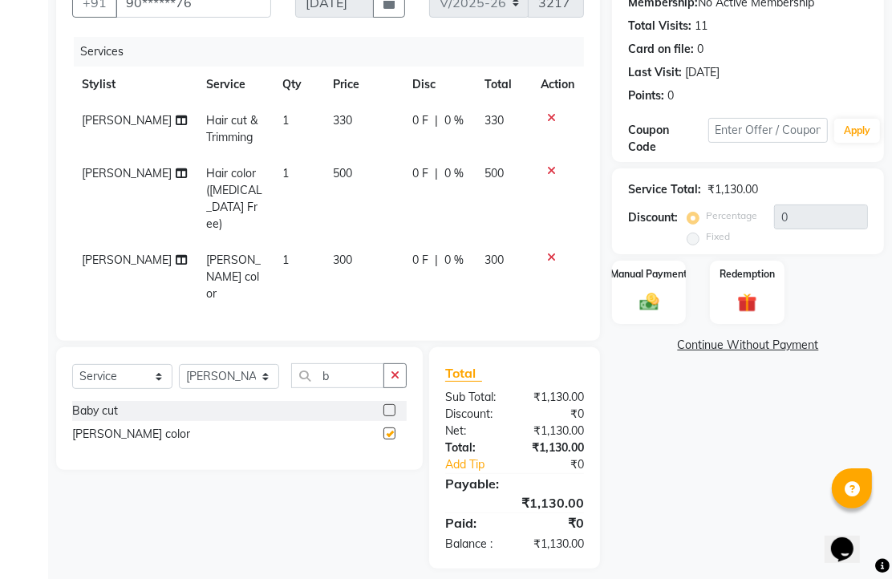
checkbox input "false"
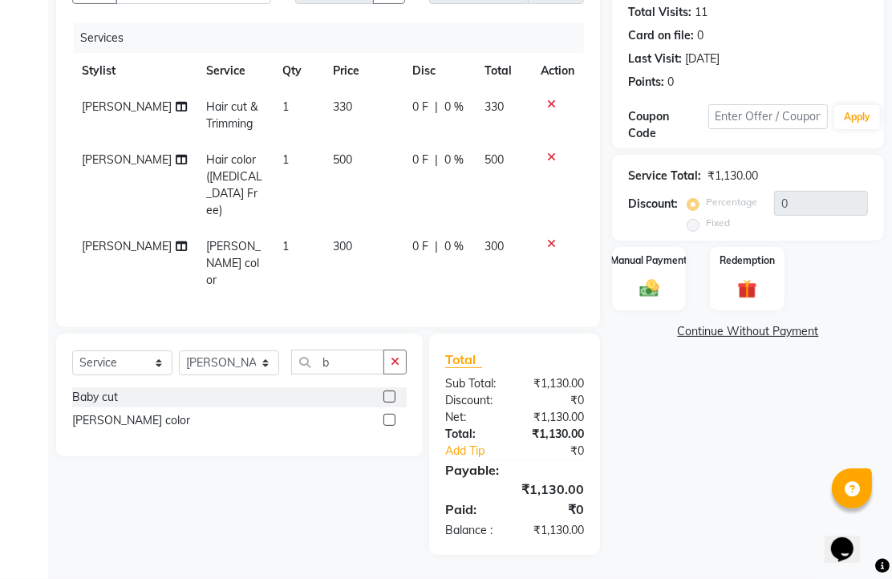
scroll to position [259, 0]
click at [650, 277] on img at bounding box center [649, 288] width 33 height 23
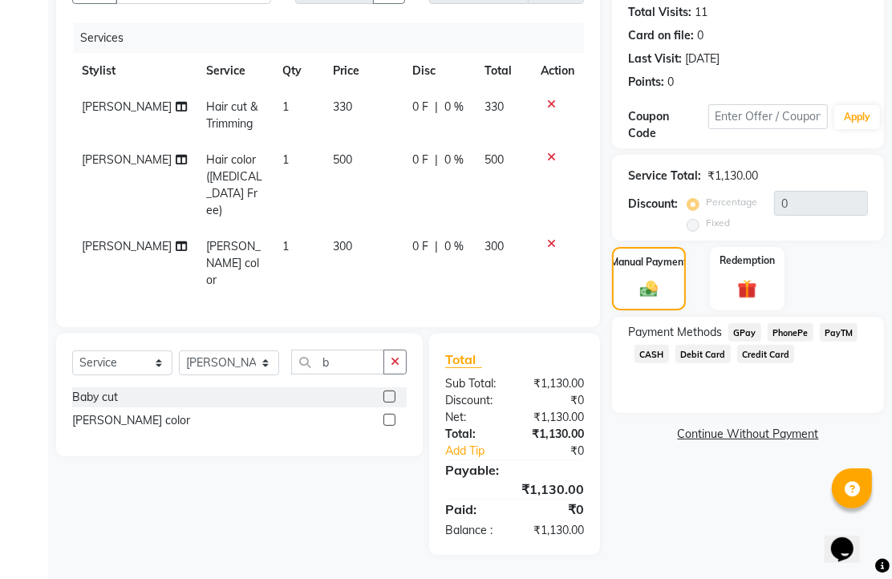
click at [809, 323] on span "PhonePe" at bounding box center [791, 332] width 46 height 18
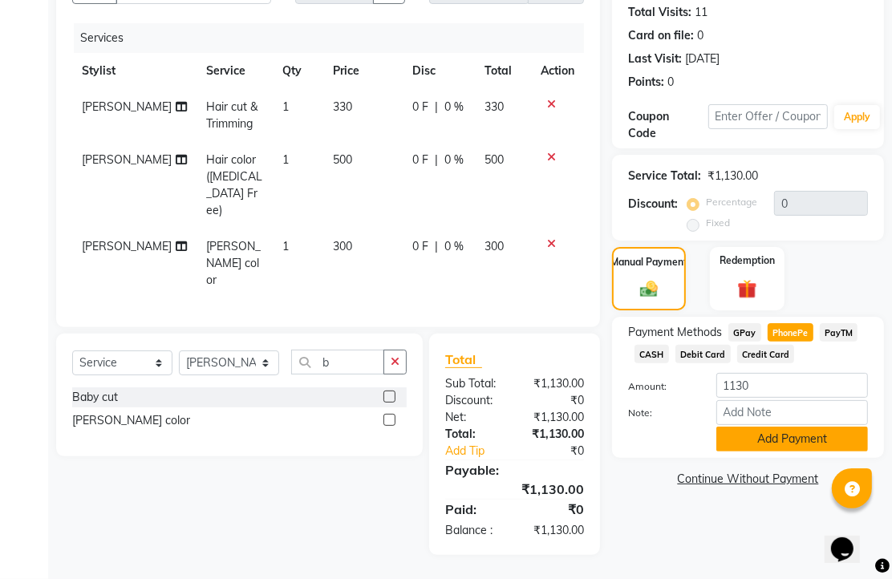
click at [743, 427] on button "Add Payment" at bounding box center [792, 439] width 152 height 25
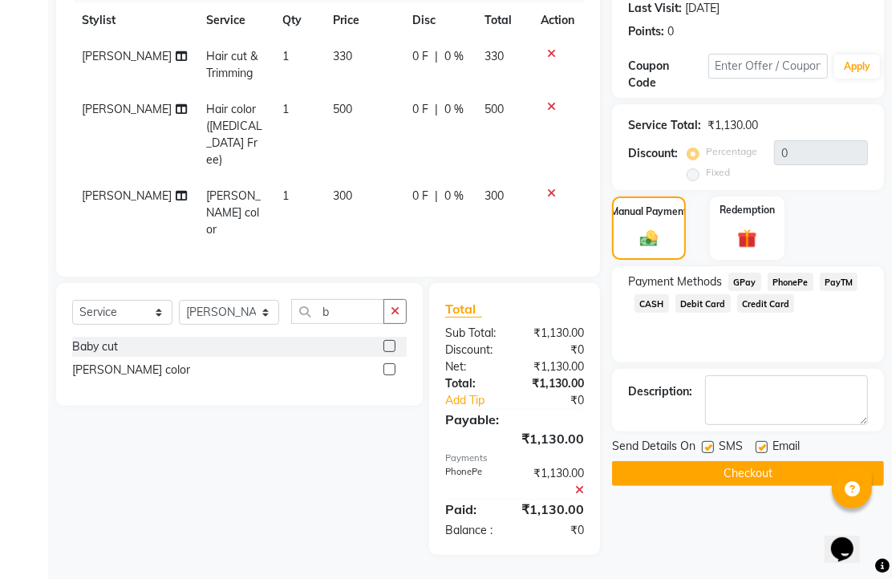
scroll to position [334, 0]
click at [766, 441] on label at bounding box center [762, 447] width 12 height 12
click at [766, 443] on input "checkbox" at bounding box center [761, 448] width 10 height 10
checkbox input "false"
click at [736, 461] on button "Checkout" at bounding box center [748, 473] width 272 height 25
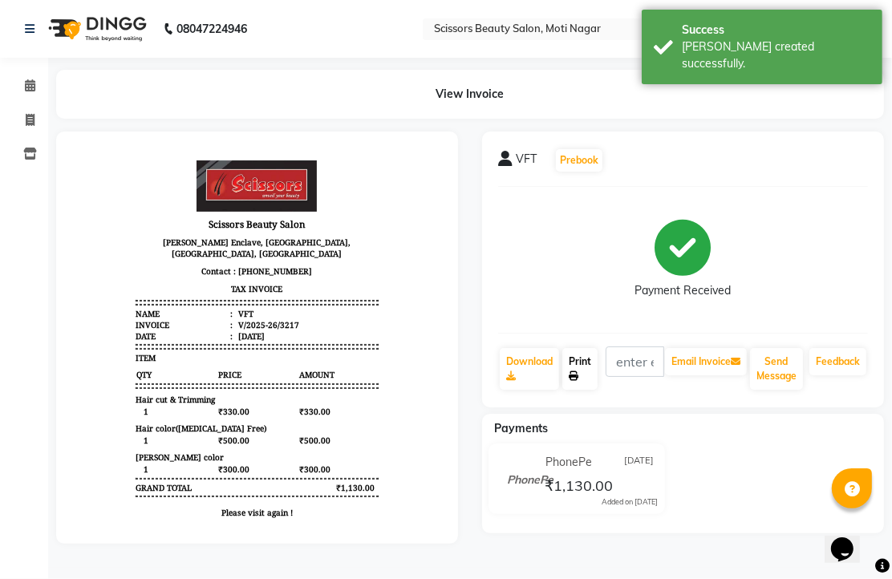
click at [578, 381] on icon at bounding box center [574, 376] width 10 height 10
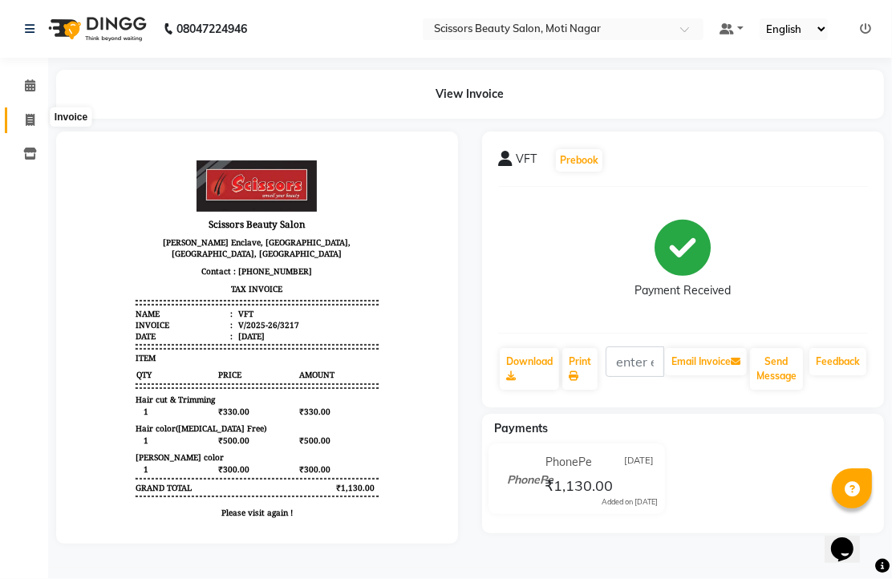
drag, startPoint x: 26, startPoint y: 124, endPoint x: 49, endPoint y: 119, distance: 23.9
click at [26, 124] on icon at bounding box center [30, 120] width 9 height 12
select select "service"
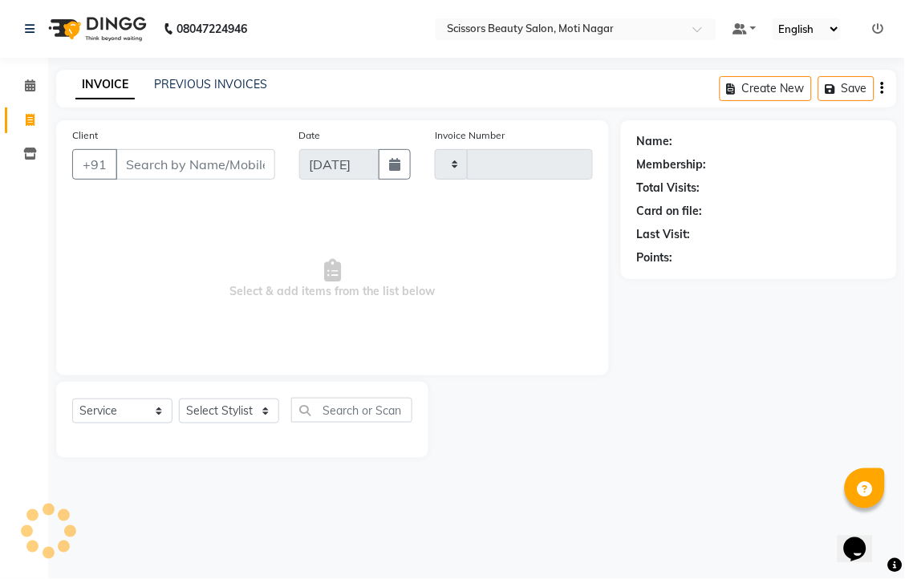
type input "3218"
select select "7057"
click at [222, 180] on input "Client" at bounding box center [196, 164] width 160 height 30
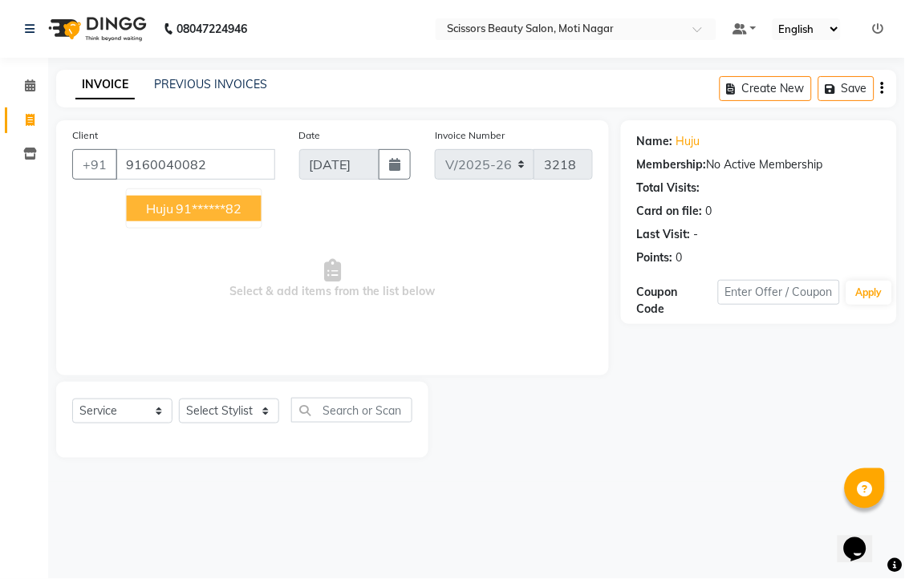
click at [242, 217] on ngb-highlight "91******82" at bounding box center [209, 209] width 66 height 16
type input "91******82"
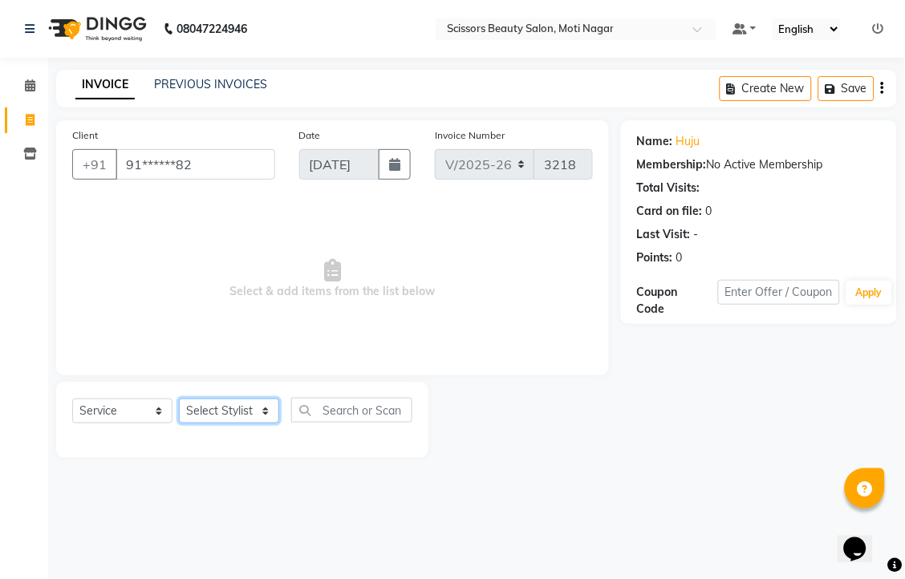
click at [236, 424] on select "Select Stylist Arman [PERSON_NAME] [PERSON_NAME] [PERSON_NAME] Sir Staff" at bounding box center [229, 411] width 100 height 25
select select "78710"
click at [184, 424] on select "Select Stylist Arman [PERSON_NAME] [PERSON_NAME] [PERSON_NAME] Sir Staff" at bounding box center [229, 411] width 100 height 25
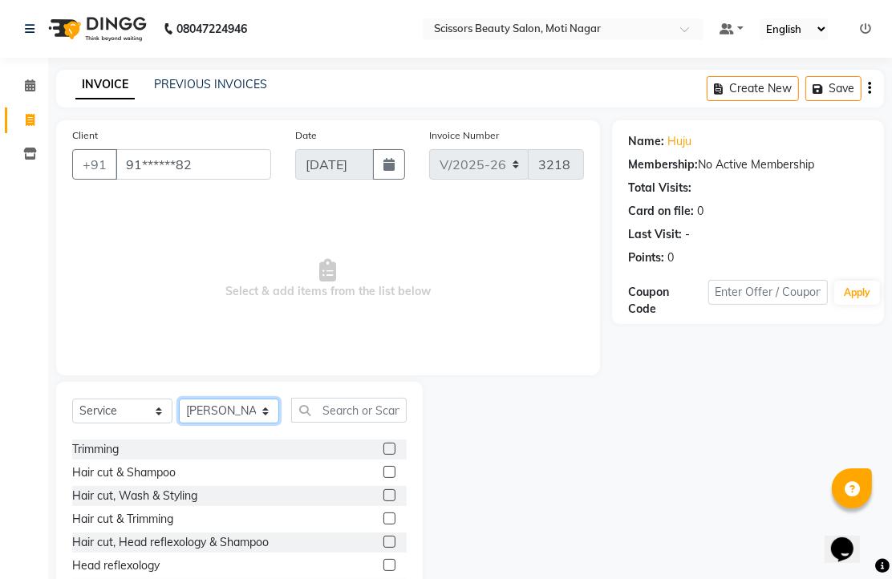
scroll to position [178, 0]
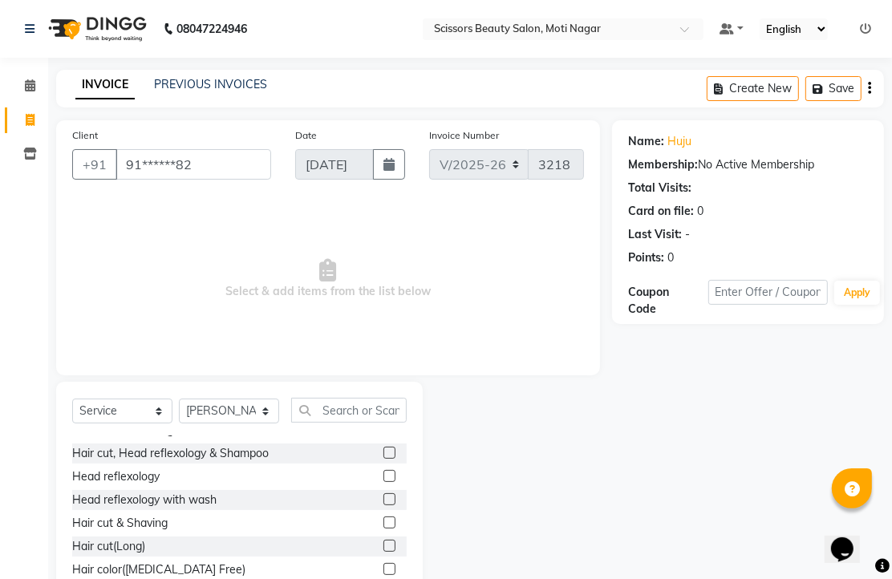
click at [383, 482] on label at bounding box center [389, 476] width 12 height 12
click at [383, 482] on input "checkbox" at bounding box center [388, 477] width 10 height 10
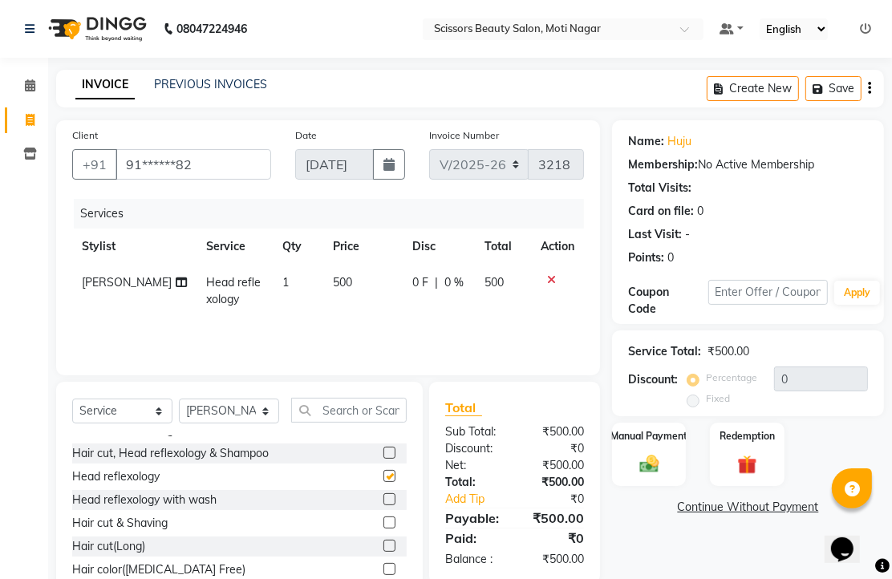
checkbox input "false"
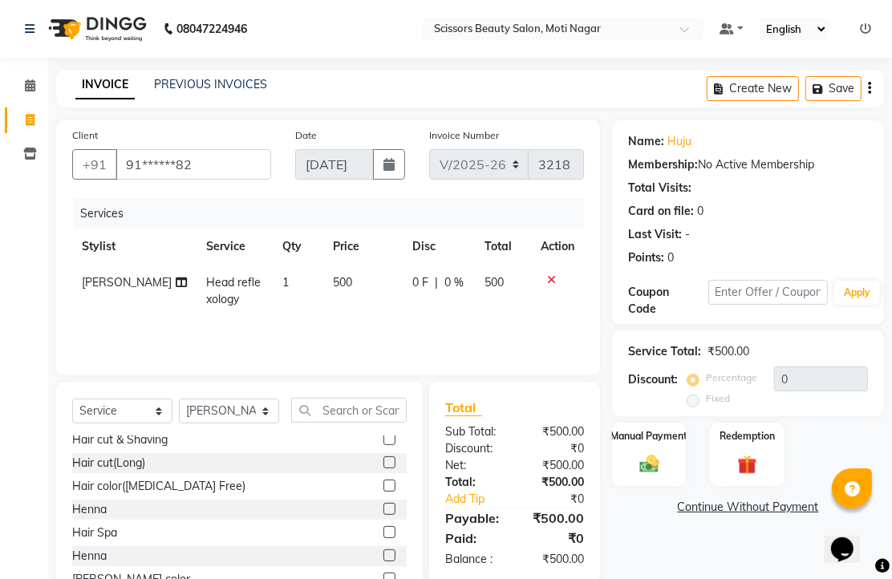
scroll to position [267, 0]
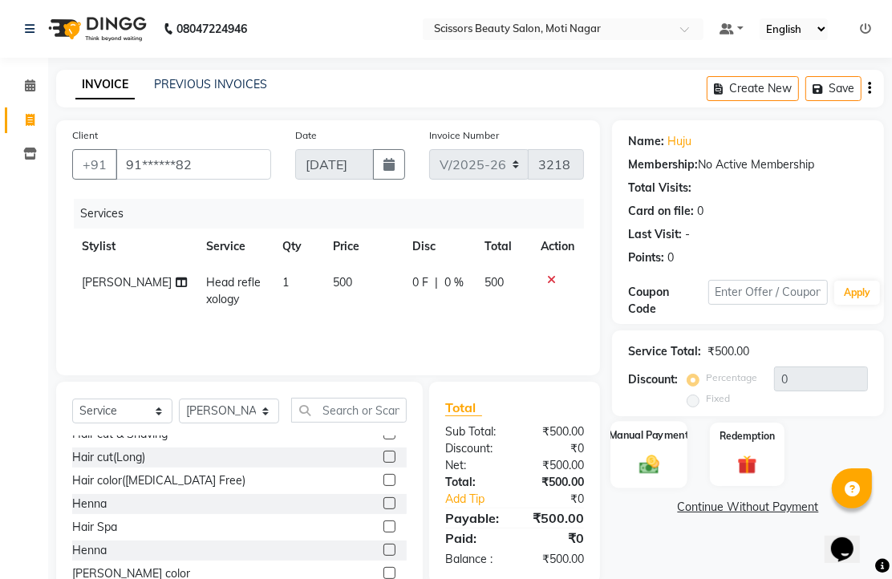
click at [650, 476] on img at bounding box center [649, 463] width 33 height 23
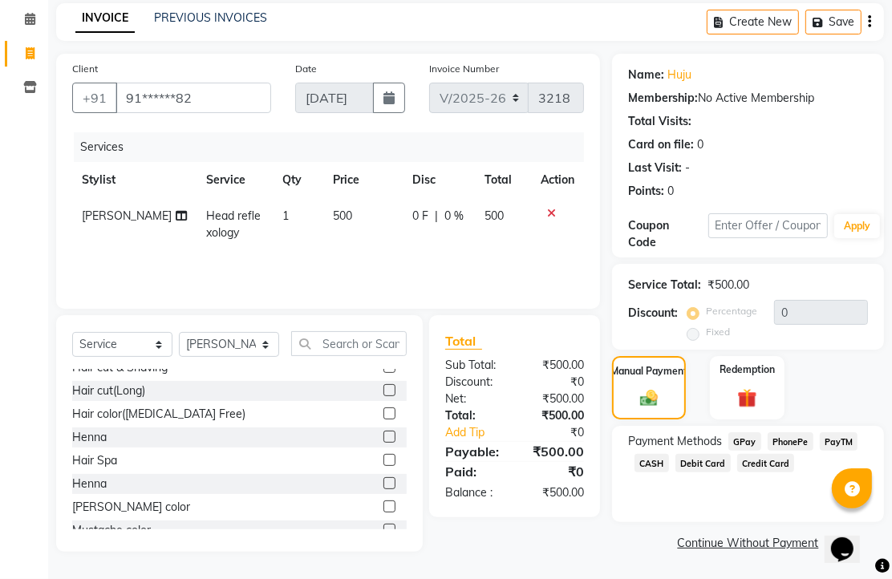
click at [669, 462] on span "CASH" at bounding box center [651, 463] width 34 height 18
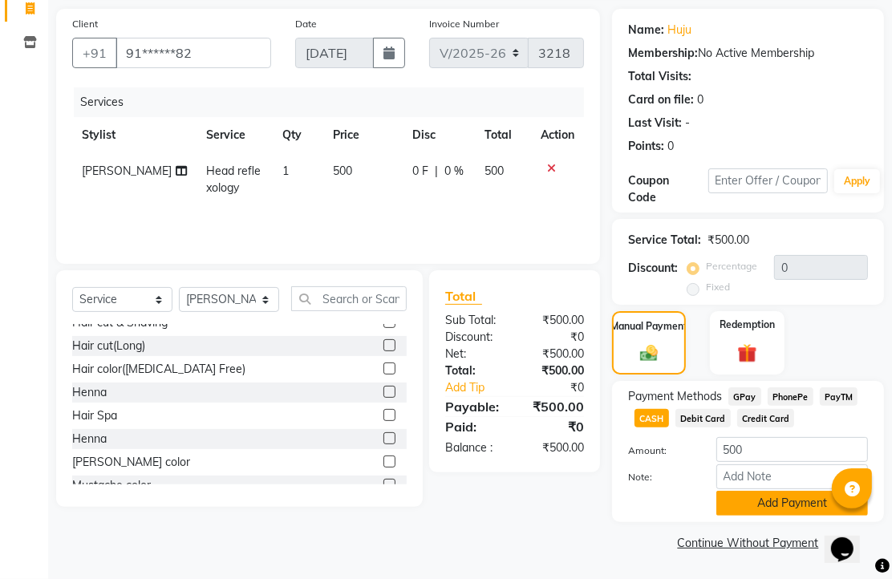
click at [738, 491] on button "Add Payment" at bounding box center [792, 503] width 152 height 25
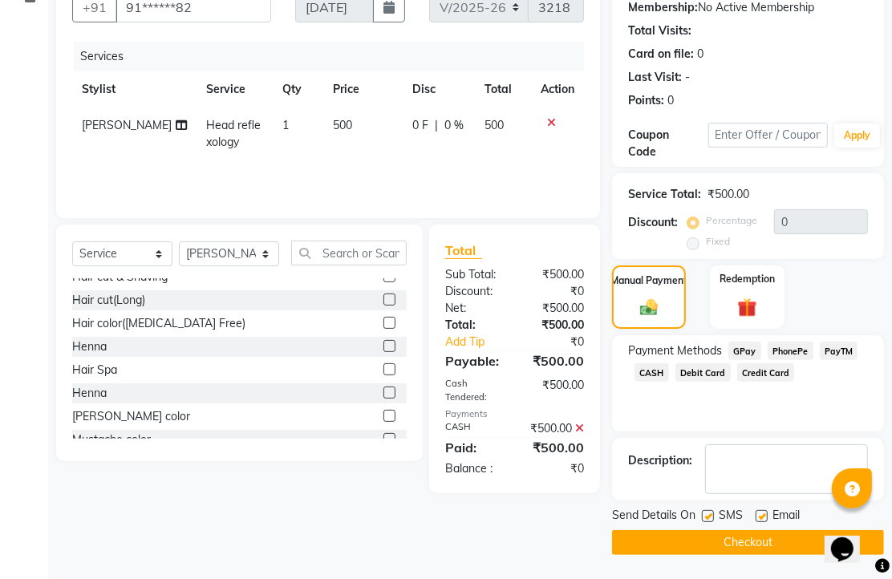
scroll to position [244, 0]
click at [756, 507] on div "SMS" at bounding box center [729, 517] width 54 height 20
click at [768, 510] on label at bounding box center [762, 516] width 12 height 12
click at [766, 512] on input "checkbox" at bounding box center [761, 517] width 10 height 10
checkbox input "false"
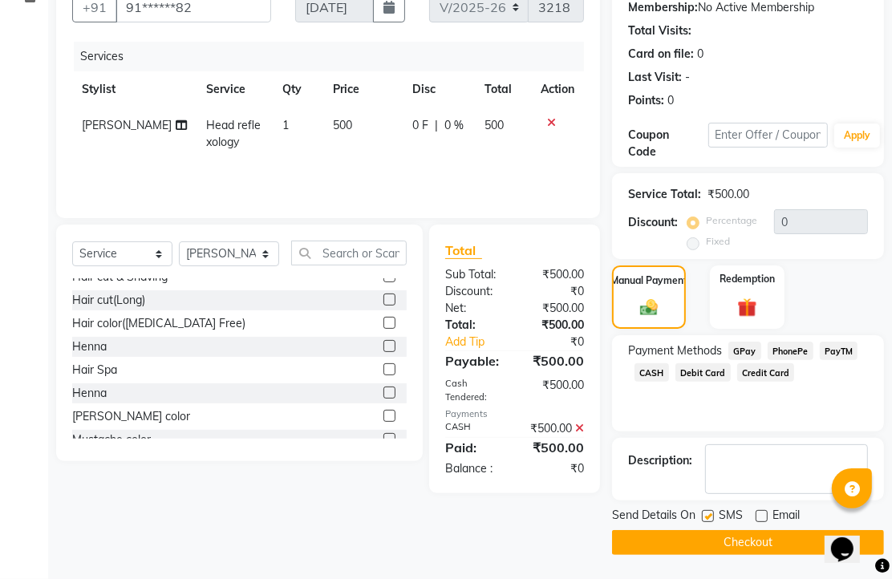
click at [751, 538] on button "Checkout" at bounding box center [748, 542] width 272 height 25
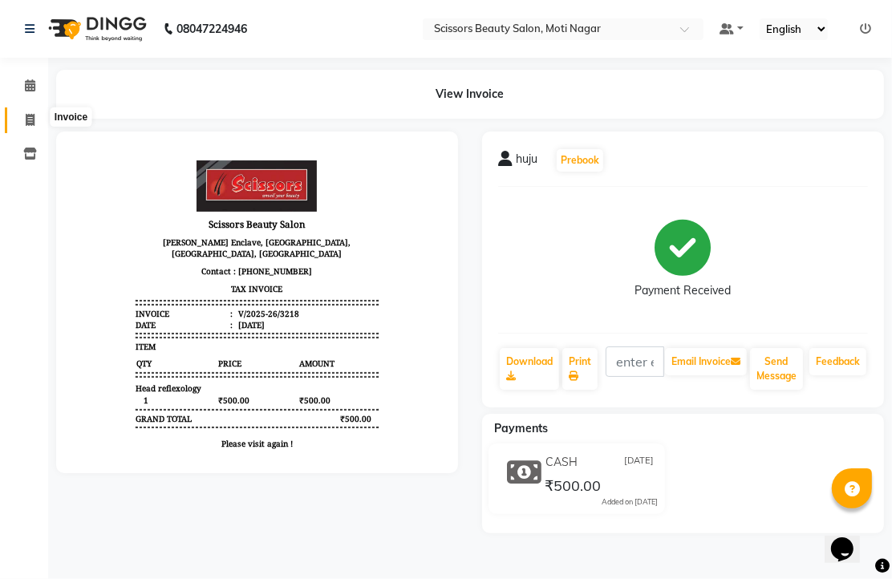
click at [30, 123] on icon at bounding box center [30, 120] width 9 height 12
select select "service"
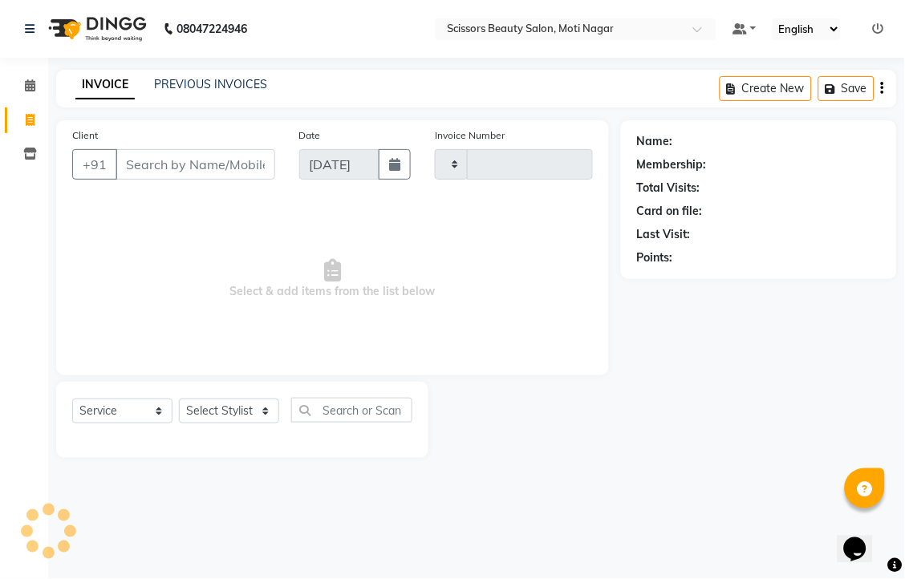
type input "3219"
select select "7057"
click at [245, 180] on input "Client" at bounding box center [196, 164] width 160 height 30
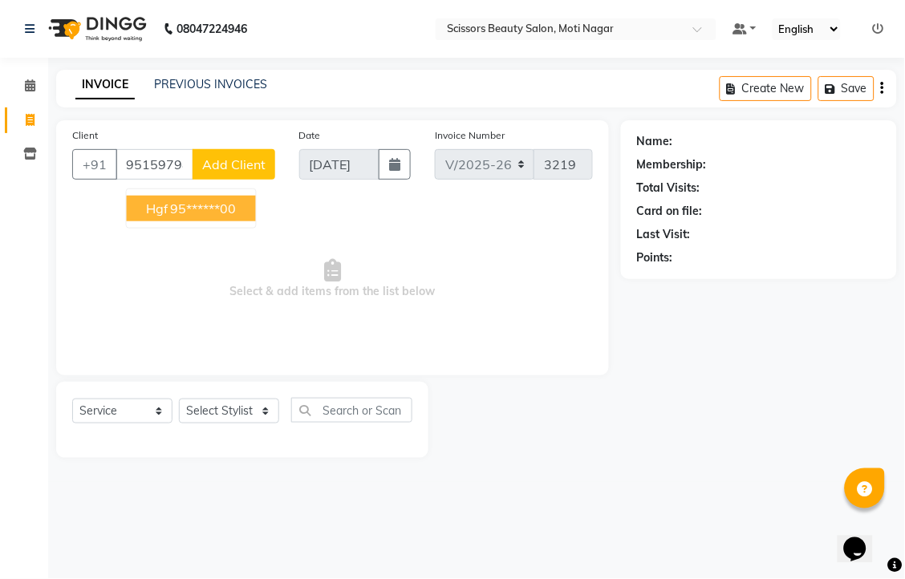
click at [237, 217] on ngb-highlight "95******00" at bounding box center [204, 209] width 66 height 16
type input "95******00"
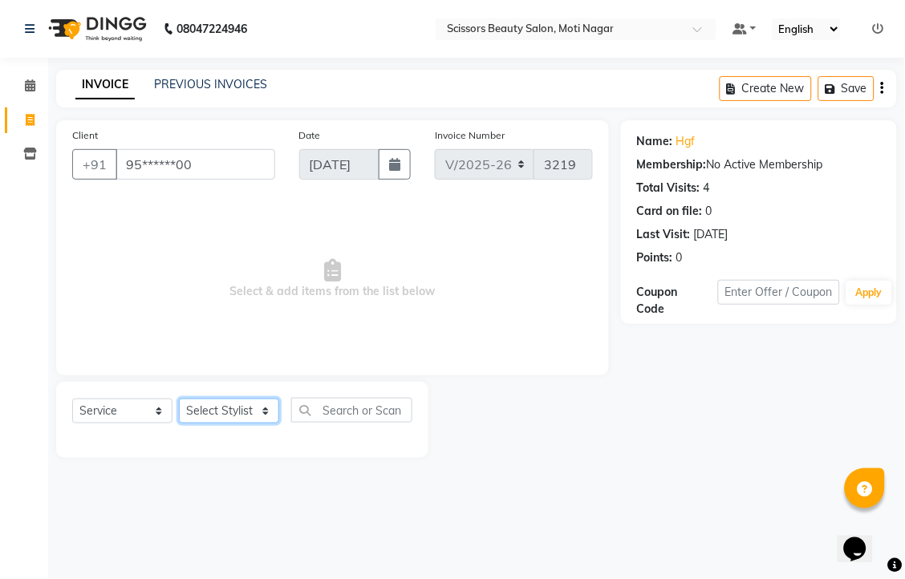
click at [217, 424] on select "Select Stylist Arman [PERSON_NAME] [PERSON_NAME] [PERSON_NAME] Sir Staff" at bounding box center [229, 411] width 100 height 25
select select "58456"
click at [184, 424] on select "Select Stylist Arman [PERSON_NAME] [PERSON_NAME] [PERSON_NAME] Sir Staff" at bounding box center [229, 411] width 100 height 25
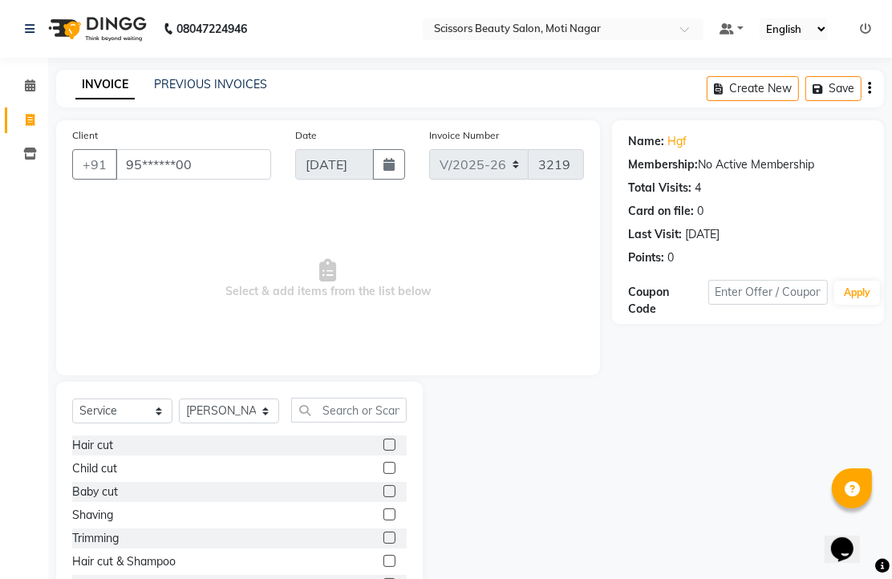
click at [383, 521] on label at bounding box center [389, 515] width 12 height 12
click at [383, 521] on input "checkbox" at bounding box center [388, 515] width 10 height 10
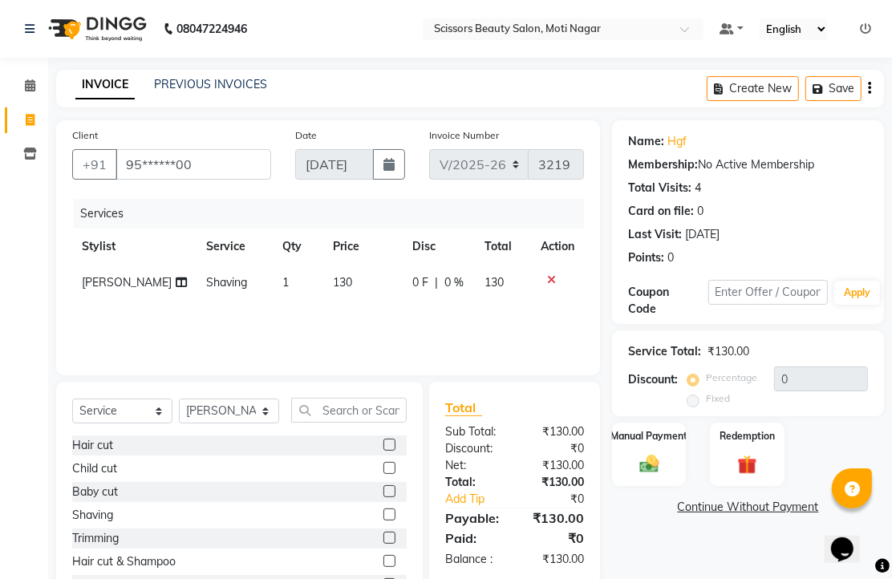
click at [383, 521] on label at bounding box center [389, 515] width 12 height 12
click at [383, 521] on input "checkbox" at bounding box center [388, 515] width 10 height 10
checkbox input "false"
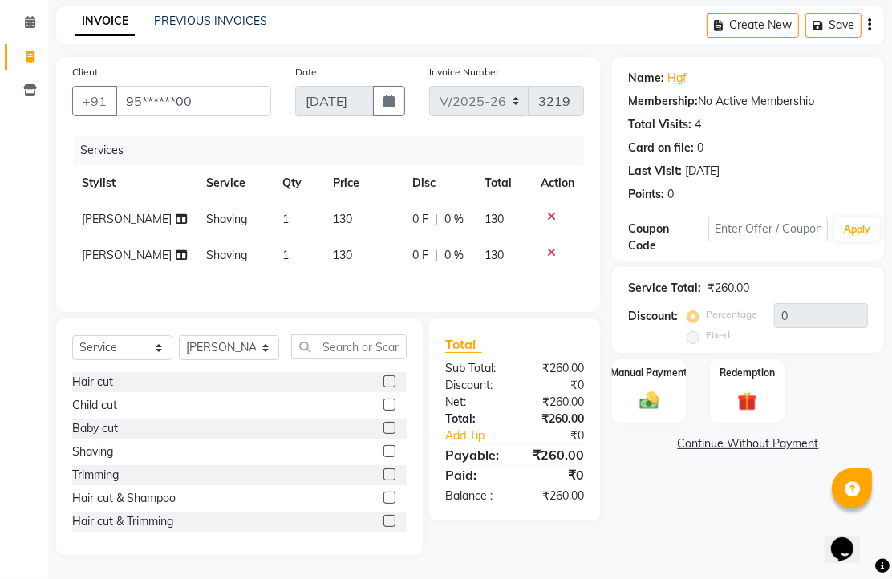
scroll to position [178, 0]
click at [643, 389] on img at bounding box center [649, 400] width 33 height 23
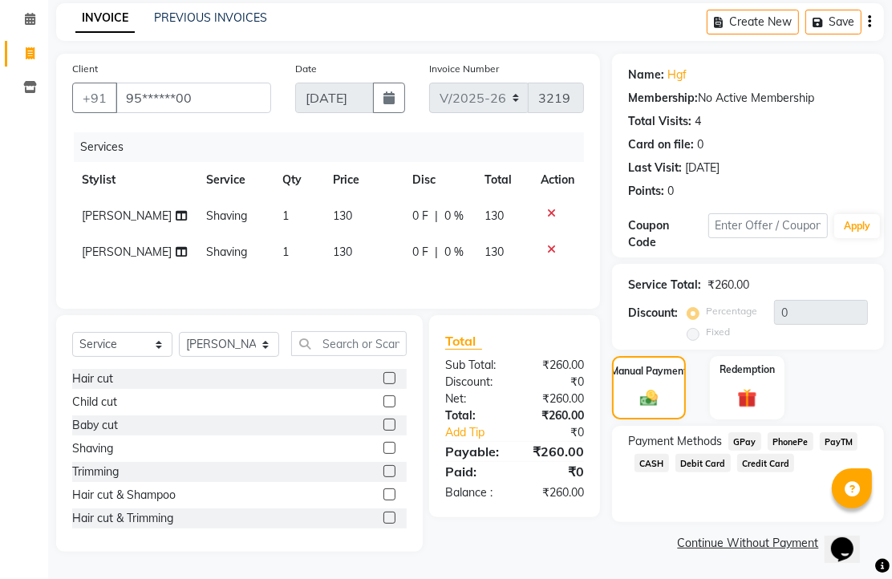
click at [791, 432] on span "PhonePe" at bounding box center [791, 441] width 46 height 18
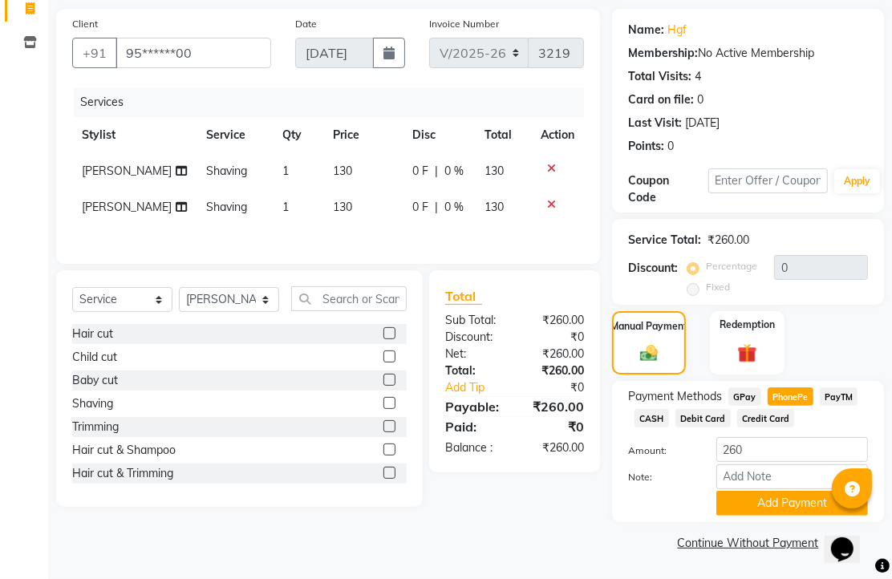
scroll to position [199, 0]
click at [776, 492] on button "Add Payment" at bounding box center [792, 503] width 152 height 25
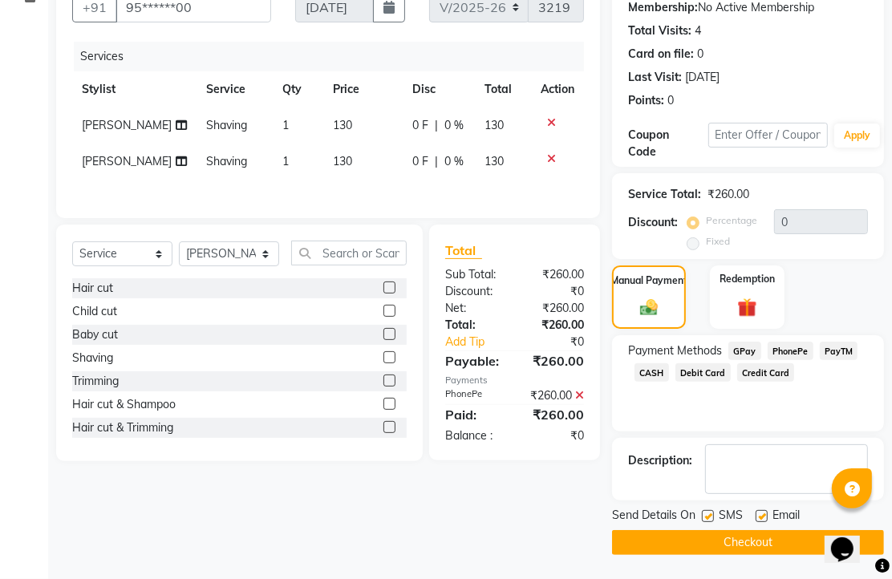
scroll to position [244, 0]
click at [768, 511] on label at bounding box center [762, 516] width 12 height 12
click at [766, 512] on input "checkbox" at bounding box center [761, 517] width 10 height 10
checkbox input "false"
click at [763, 534] on button "Checkout" at bounding box center [748, 542] width 272 height 25
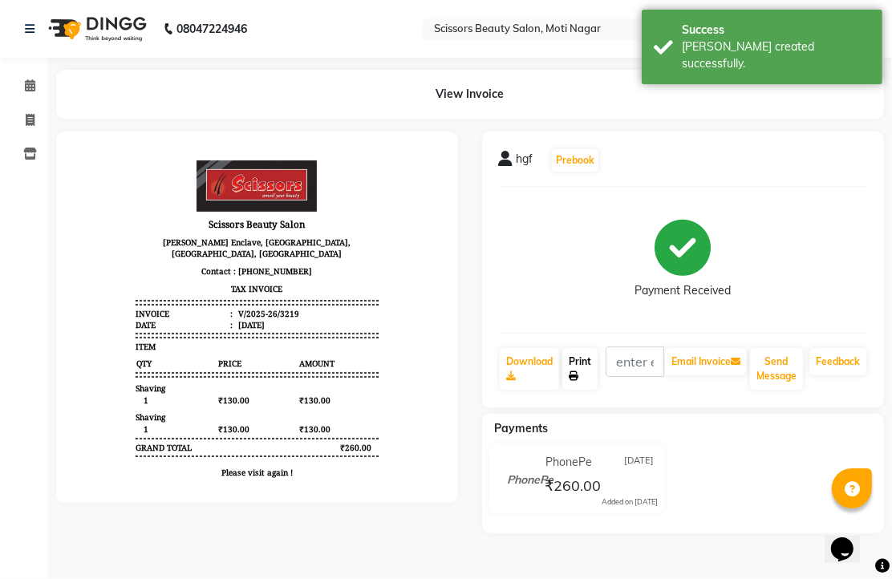
click at [590, 390] on link "Print" at bounding box center [579, 369] width 35 height 42
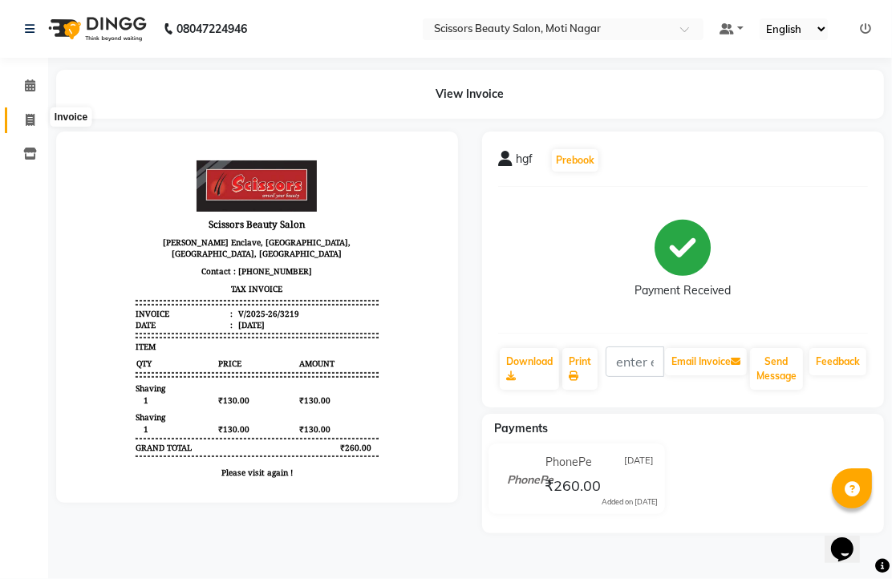
click at [33, 116] on icon at bounding box center [30, 120] width 9 height 12
select select "service"
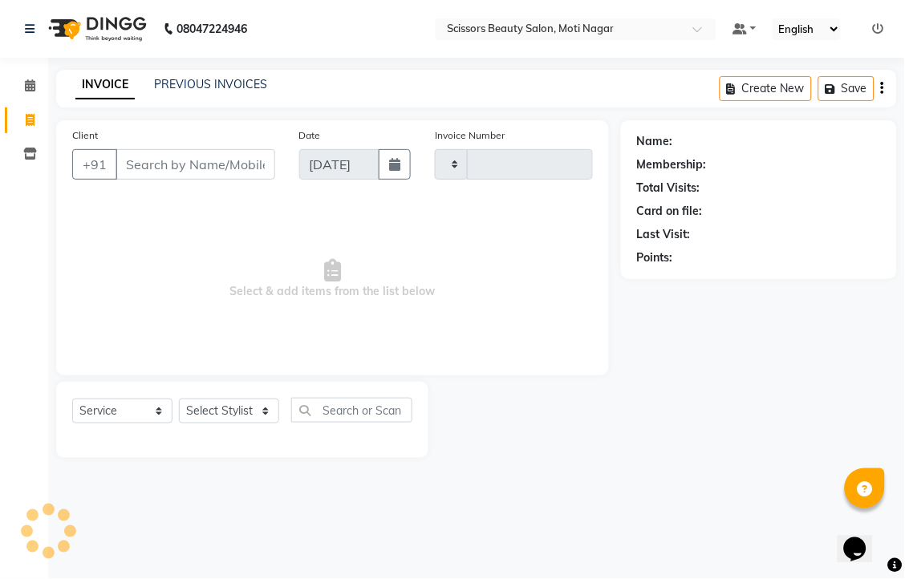
type input "3220"
select select "7057"
drag, startPoint x: 221, startPoint y: 206, endPoint x: 234, endPoint y: 189, distance: 21.2
click at [229, 193] on div "Client +91" at bounding box center [173, 160] width 227 height 66
click at [234, 180] on input "Client" at bounding box center [196, 164] width 160 height 30
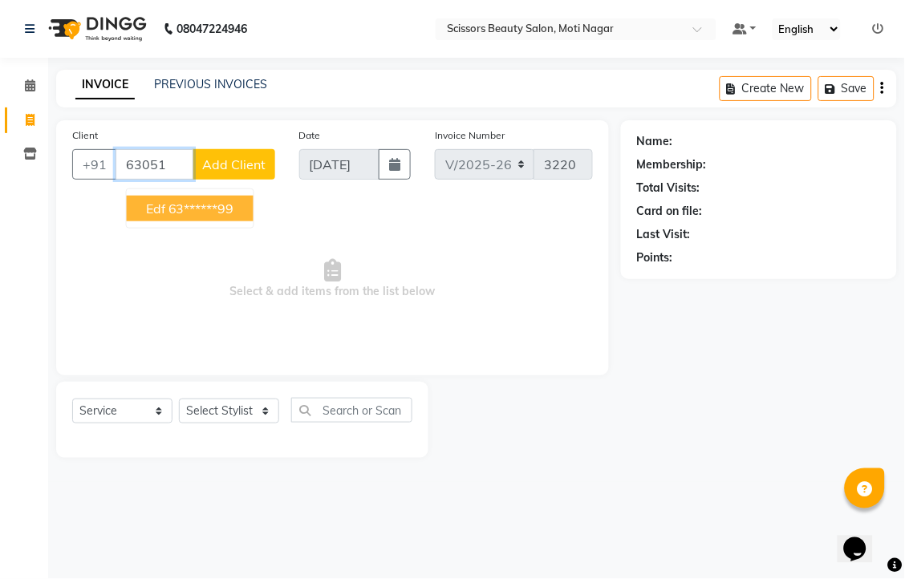
drag, startPoint x: 254, startPoint y: 220, endPoint x: 254, endPoint y: 230, distance: 10.4
click at [253, 221] on button "edf 63******99" at bounding box center [190, 209] width 127 height 26
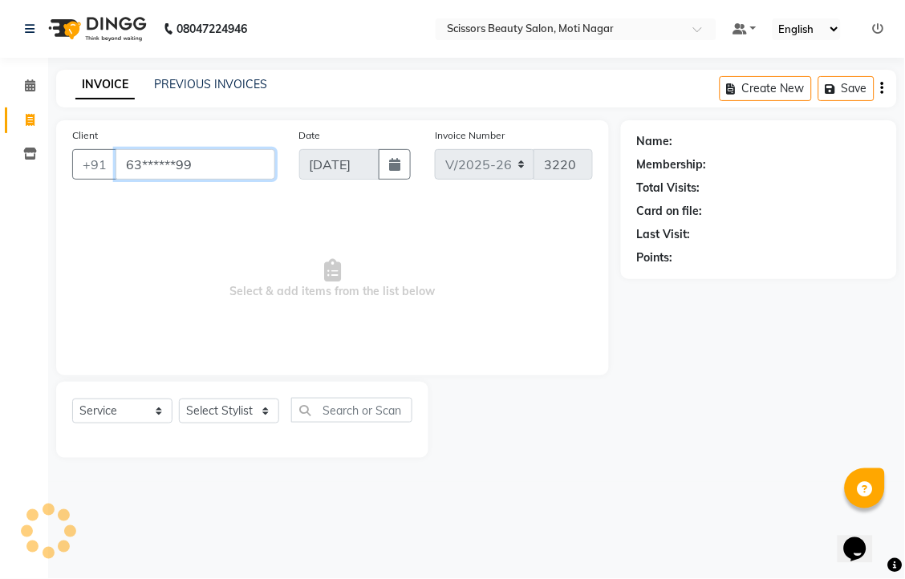
type input "63******99"
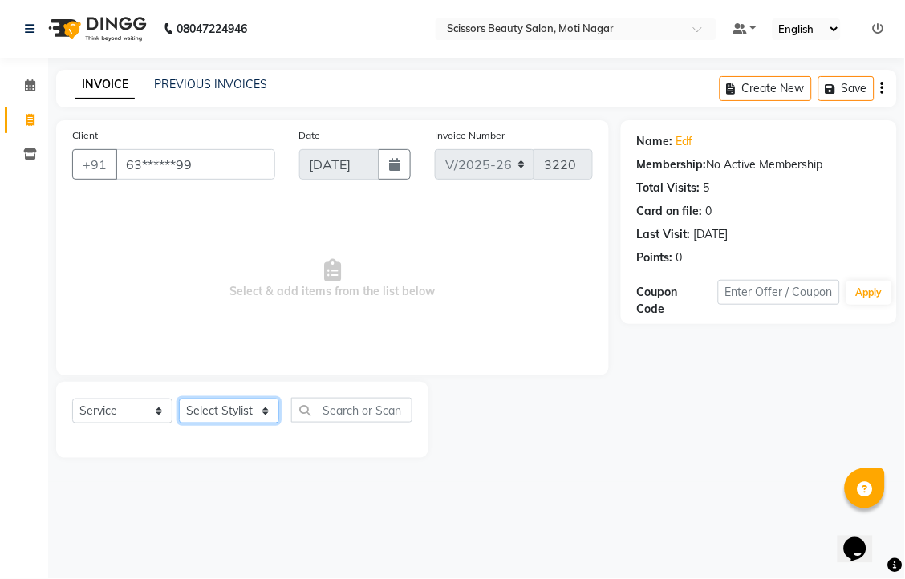
click at [235, 424] on select "Select Stylist Arman [PERSON_NAME] [PERSON_NAME] [PERSON_NAME] Sir Staff" at bounding box center [229, 411] width 100 height 25
select select "89632"
click at [184, 424] on select "Select Stylist Arman [PERSON_NAME] [PERSON_NAME] [PERSON_NAME] Sir Staff" at bounding box center [229, 411] width 100 height 25
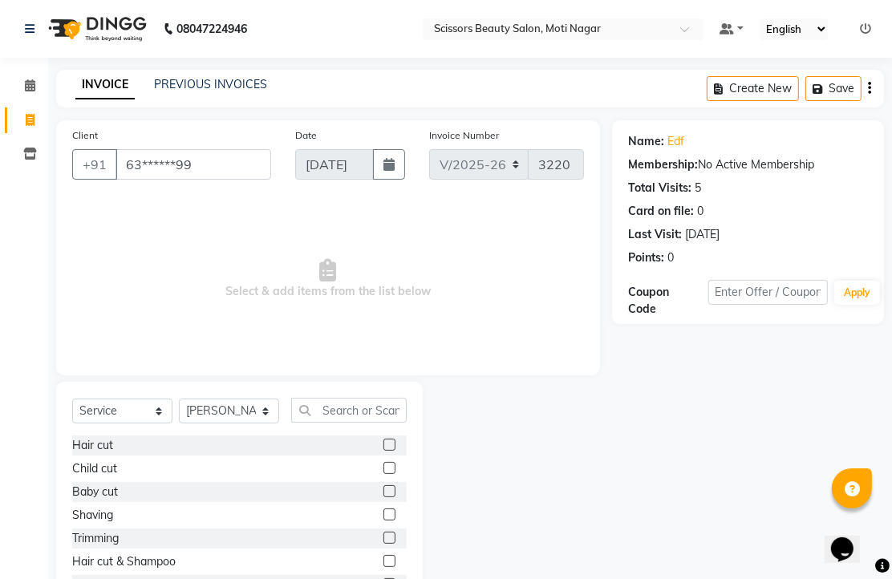
click at [383, 521] on label at bounding box center [389, 515] width 12 height 12
click at [383, 521] on input "checkbox" at bounding box center [388, 515] width 10 height 10
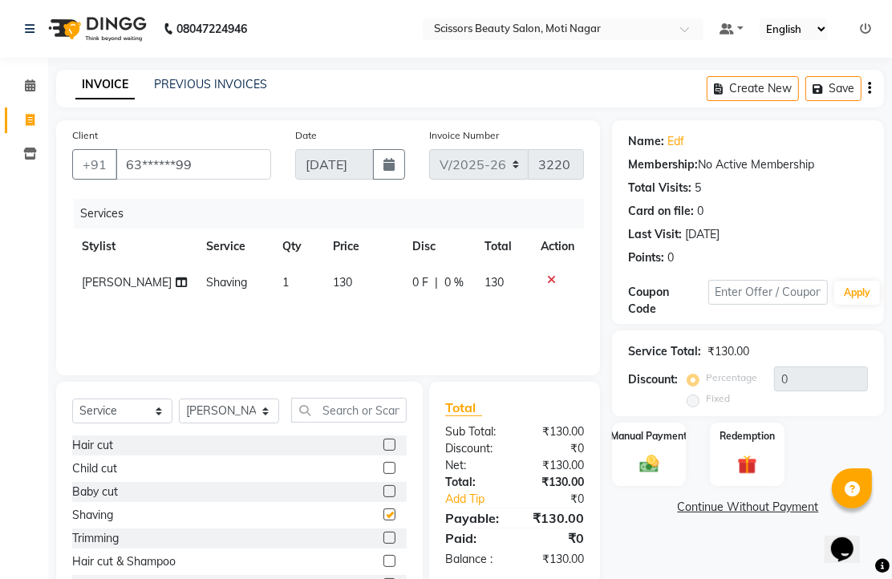
checkbox input "false"
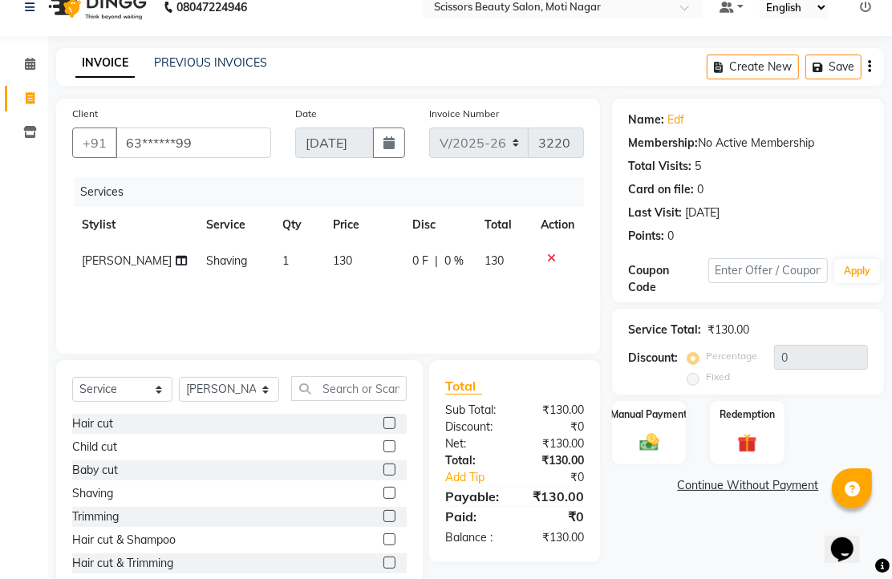
scroll to position [89, 0]
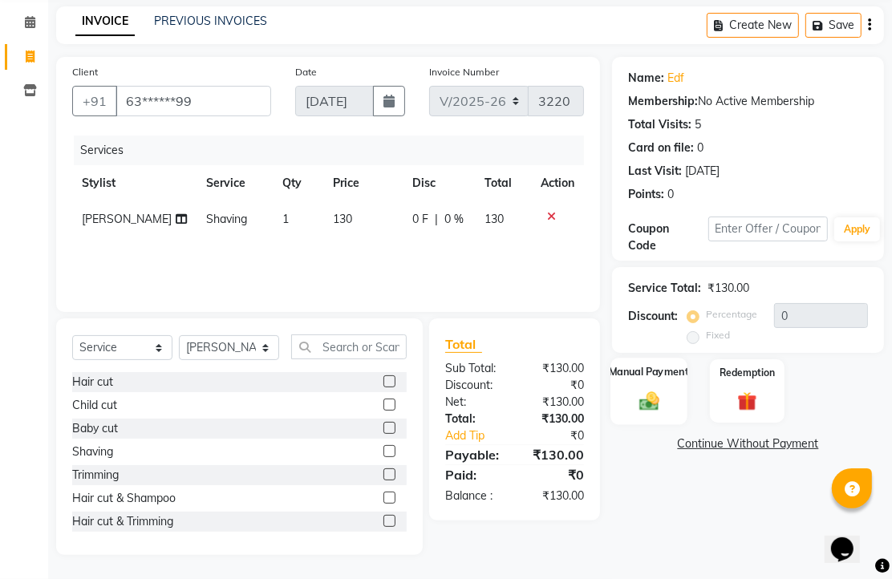
click at [638, 412] on img at bounding box center [649, 400] width 33 height 23
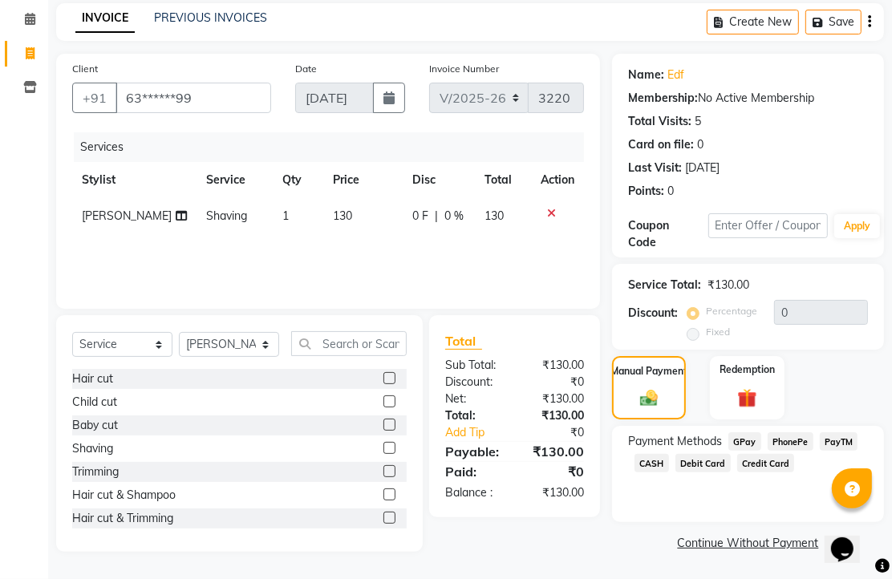
click at [792, 451] on span "PhonePe" at bounding box center [791, 441] width 46 height 18
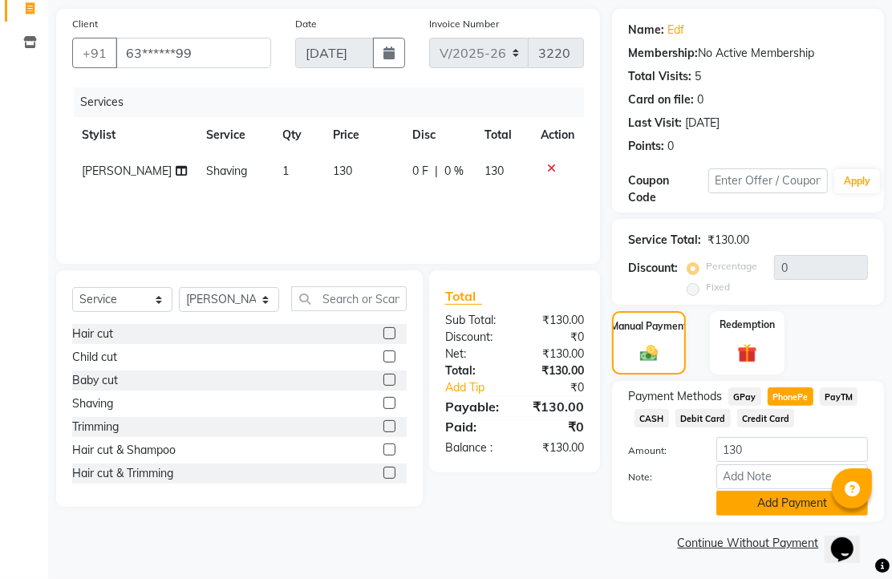
click at [791, 491] on button "Add Payment" at bounding box center [792, 503] width 152 height 25
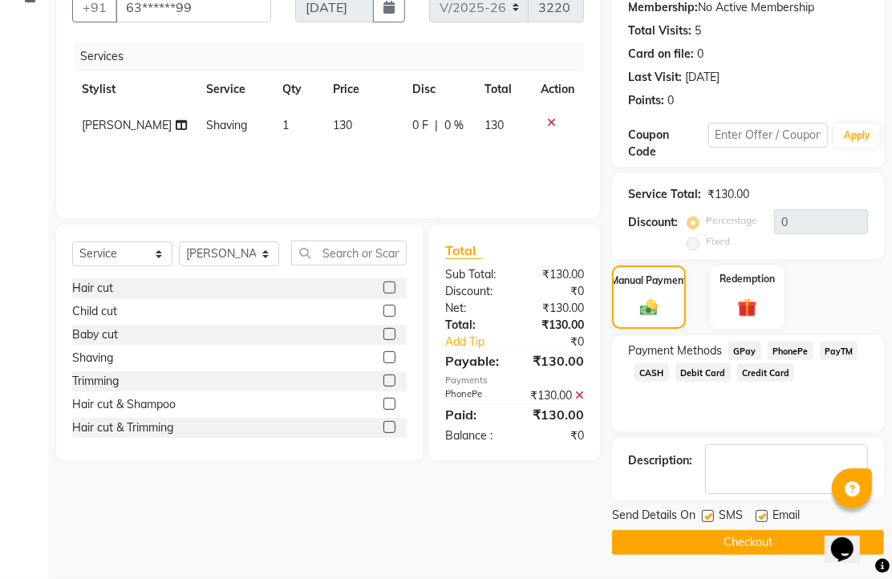
scroll to position [244, 0]
click at [768, 510] on label at bounding box center [762, 516] width 12 height 12
click at [766, 512] on input "checkbox" at bounding box center [761, 517] width 10 height 10
checkbox input "false"
click at [757, 530] on button "Checkout" at bounding box center [748, 542] width 272 height 25
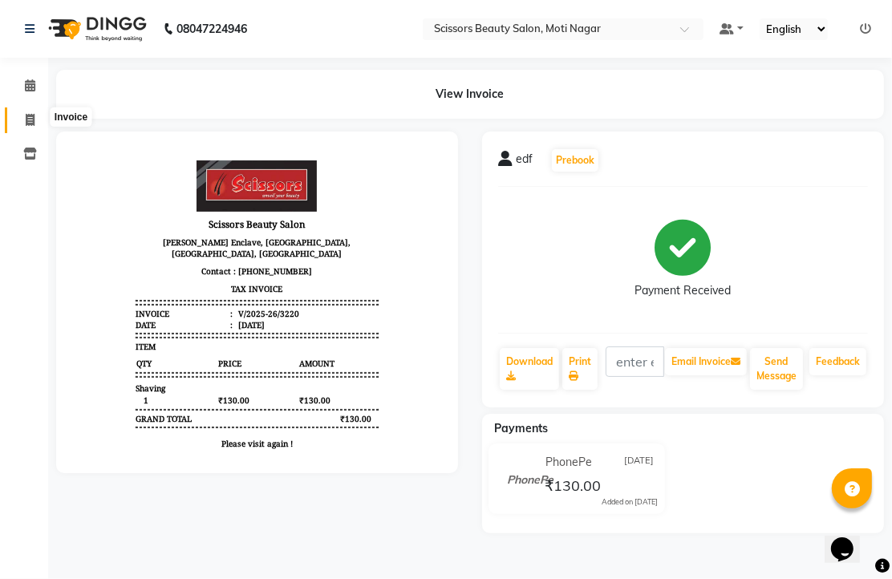
click at [28, 116] on icon at bounding box center [30, 120] width 9 height 12
select select "service"
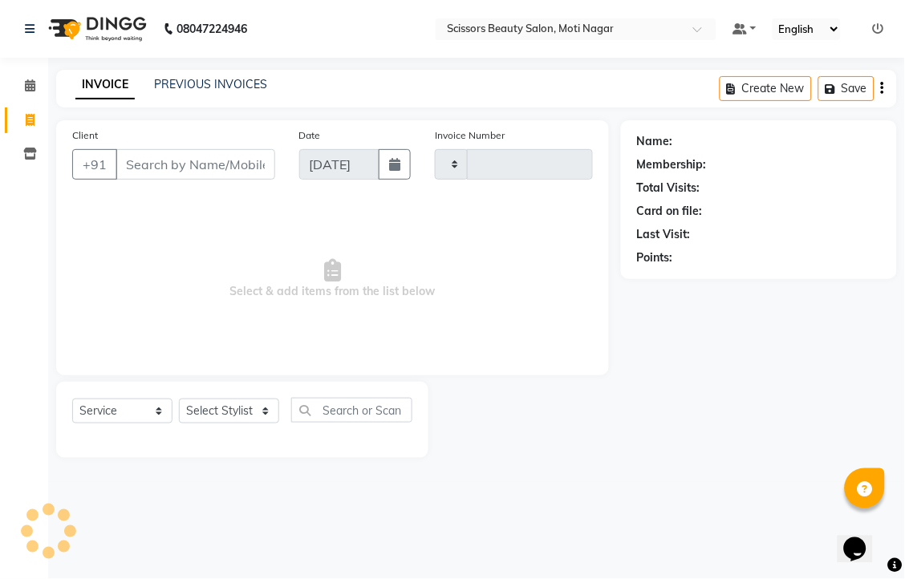
click at [204, 180] on input "Client" at bounding box center [196, 164] width 160 height 30
type input "3221"
select select "7057"
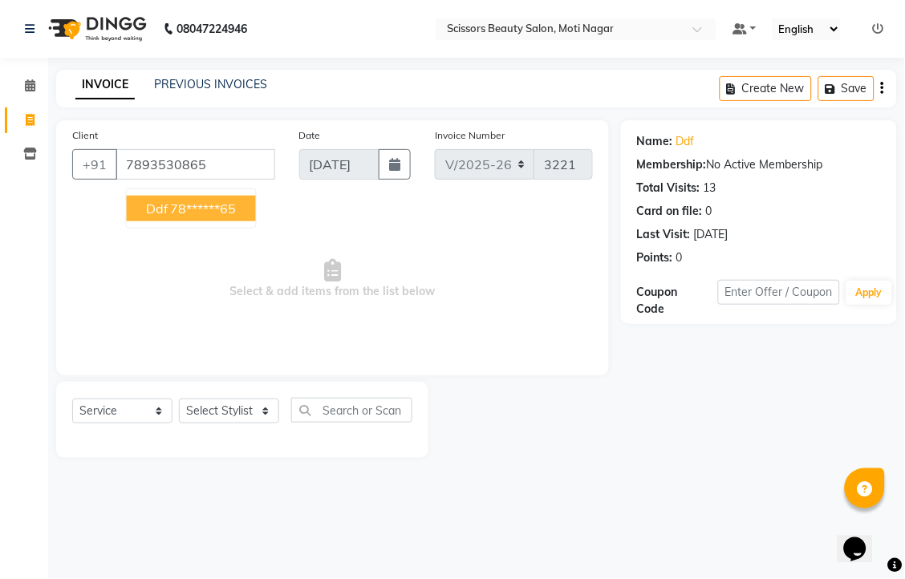
click at [209, 217] on ngb-highlight "78******65" at bounding box center [204, 209] width 66 height 16
type input "78******65"
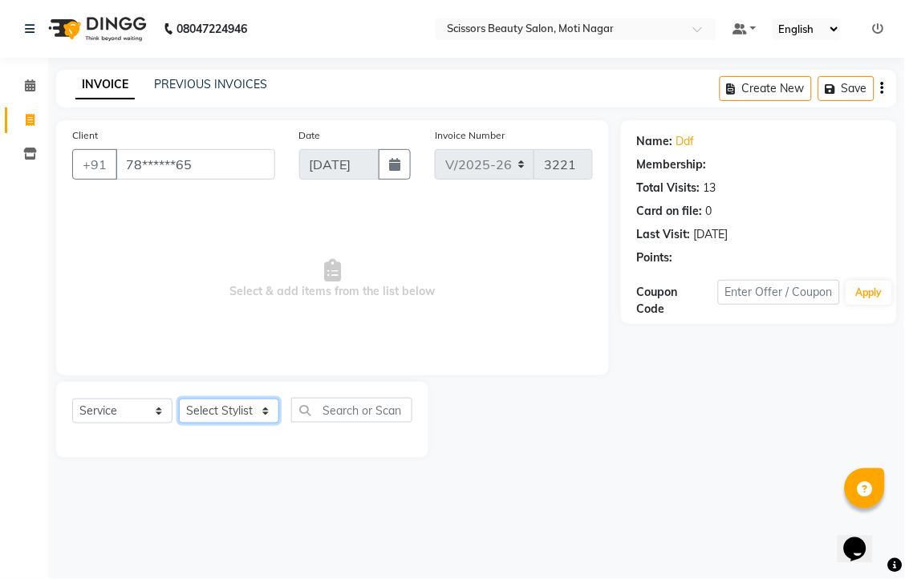
click at [225, 424] on select "Select Stylist Arman [PERSON_NAME] [PERSON_NAME] [PERSON_NAME] Sir Staff" at bounding box center [229, 411] width 100 height 25
select select "89632"
click at [184, 424] on select "Select Stylist Arman [PERSON_NAME] [PERSON_NAME] [PERSON_NAME] Sir Staff" at bounding box center [229, 411] width 100 height 25
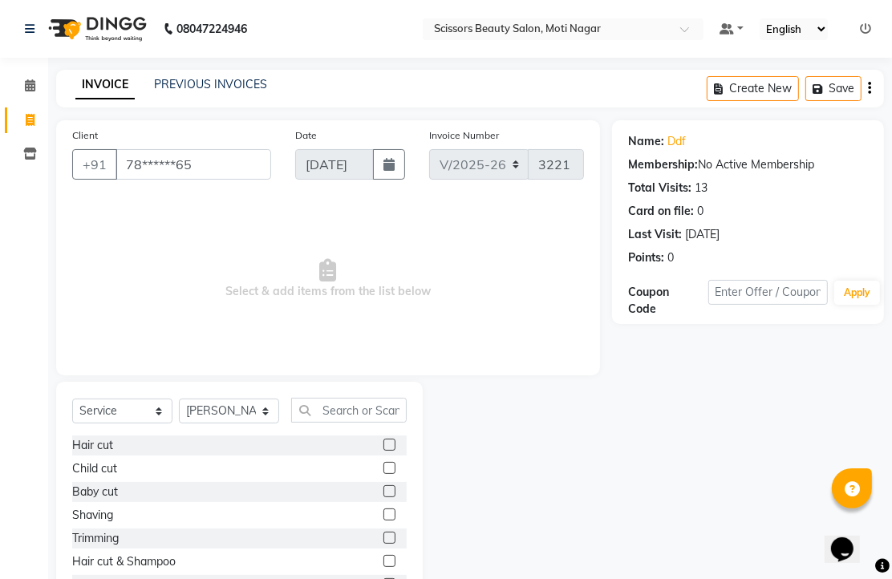
click at [383, 451] on label at bounding box center [389, 445] width 12 height 12
click at [383, 451] on input "checkbox" at bounding box center [388, 445] width 10 height 10
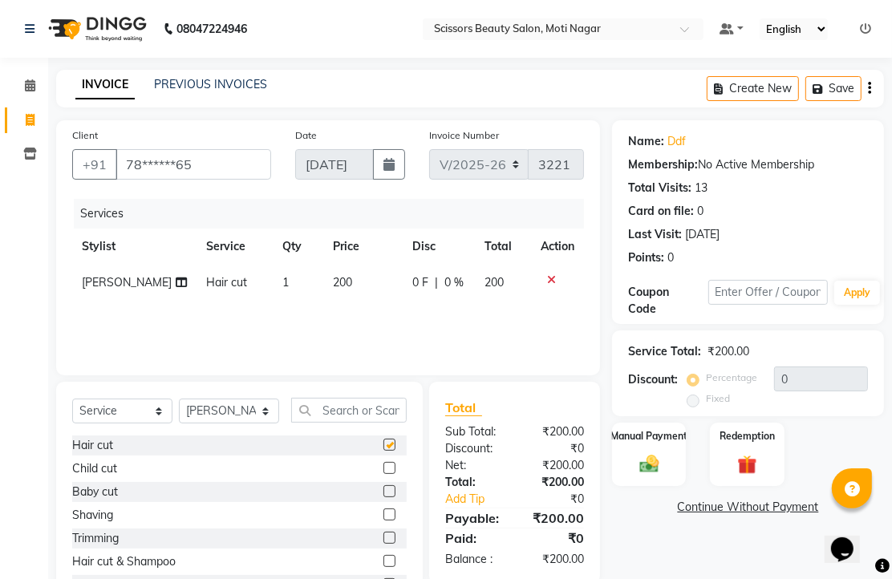
checkbox input "false"
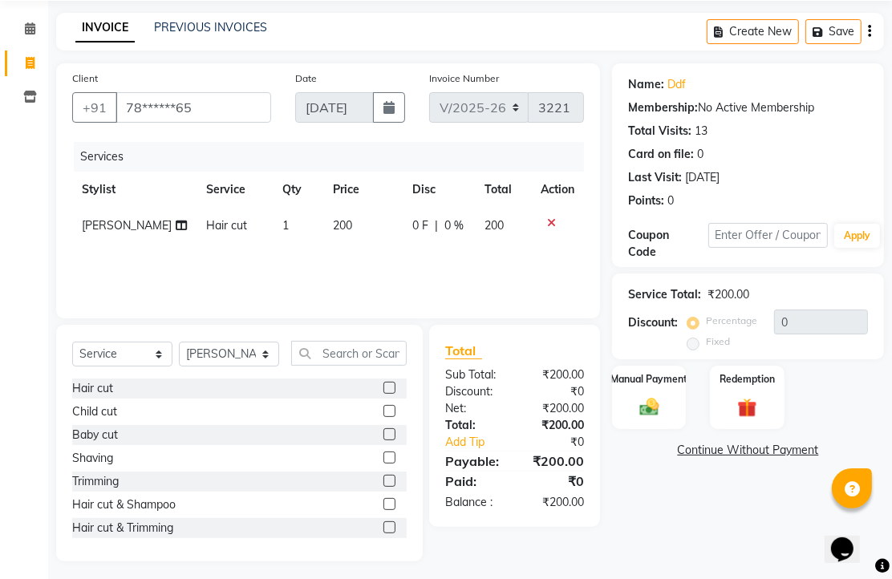
scroll to position [89, 0]
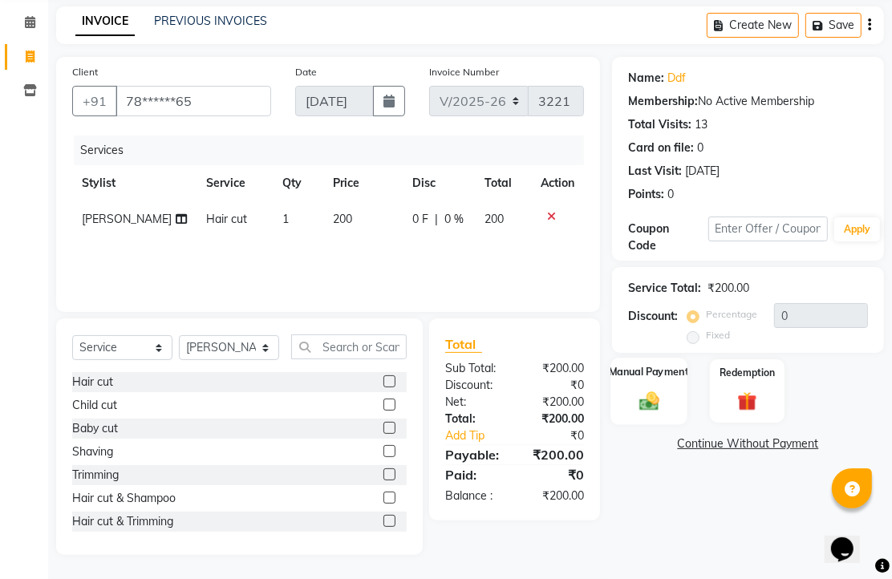
click at [654, 412] on img at bounding box center [649, 400] width 33 height 23
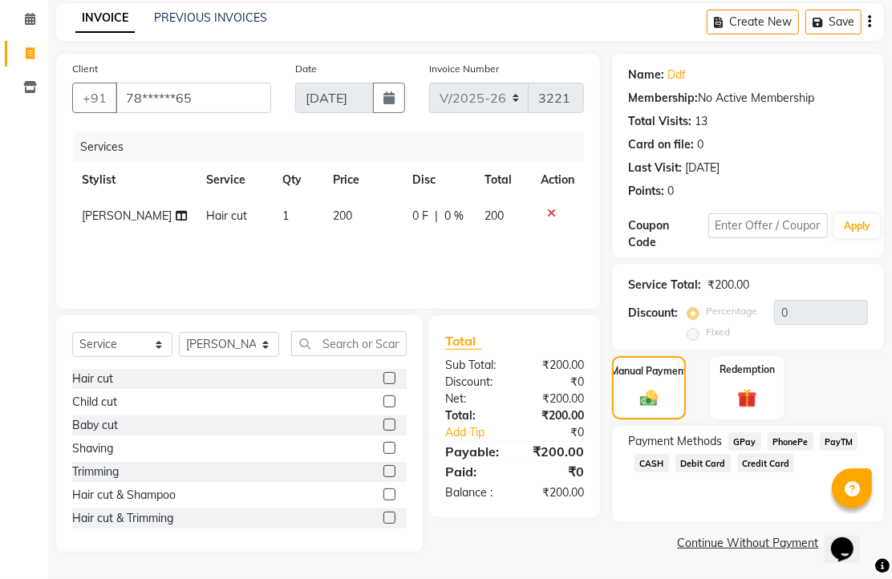
click at [789, 451] on span "PhonePe" at bounding box center [791, 441] width 46 height 18
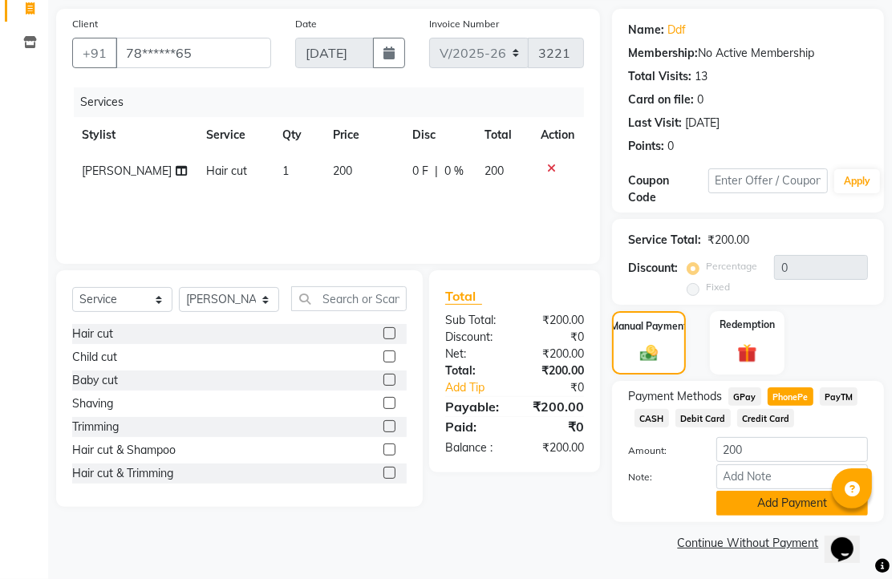
click at [791, 491] on button "Add Payment" at bounding box center [792, 503] width 152 height 25
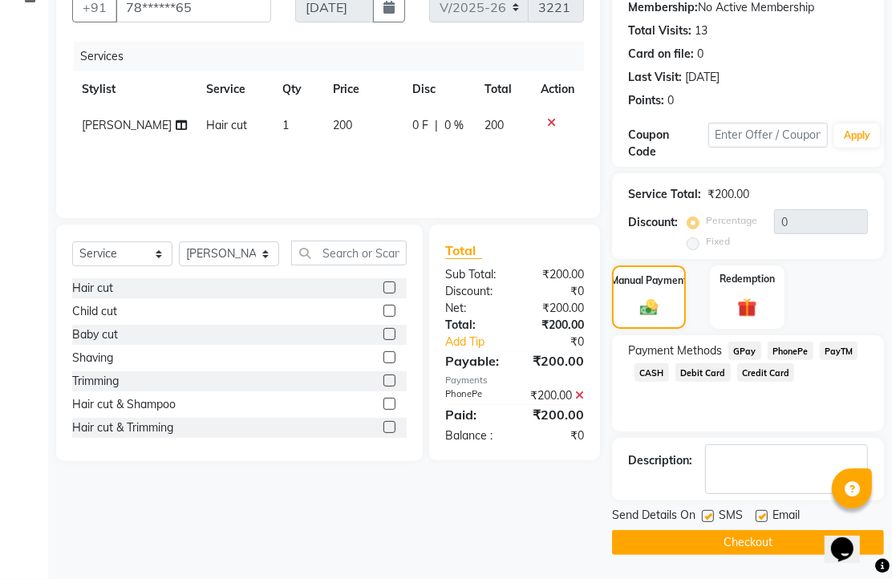
scroll to position [244, 0]
drag, startPoint x: 765, startPoint y: 509, endPoint x: 760, endPoint y: 554, distance: 45.2
click at [765, 519] on div at bounding box center [761, 518] width 10 height 17
click at [760, 543] on button "Checkout" at bounding box center [748, 542] width 272 height 25
